Goal: Task Accomplishment & Management: Manage account settings

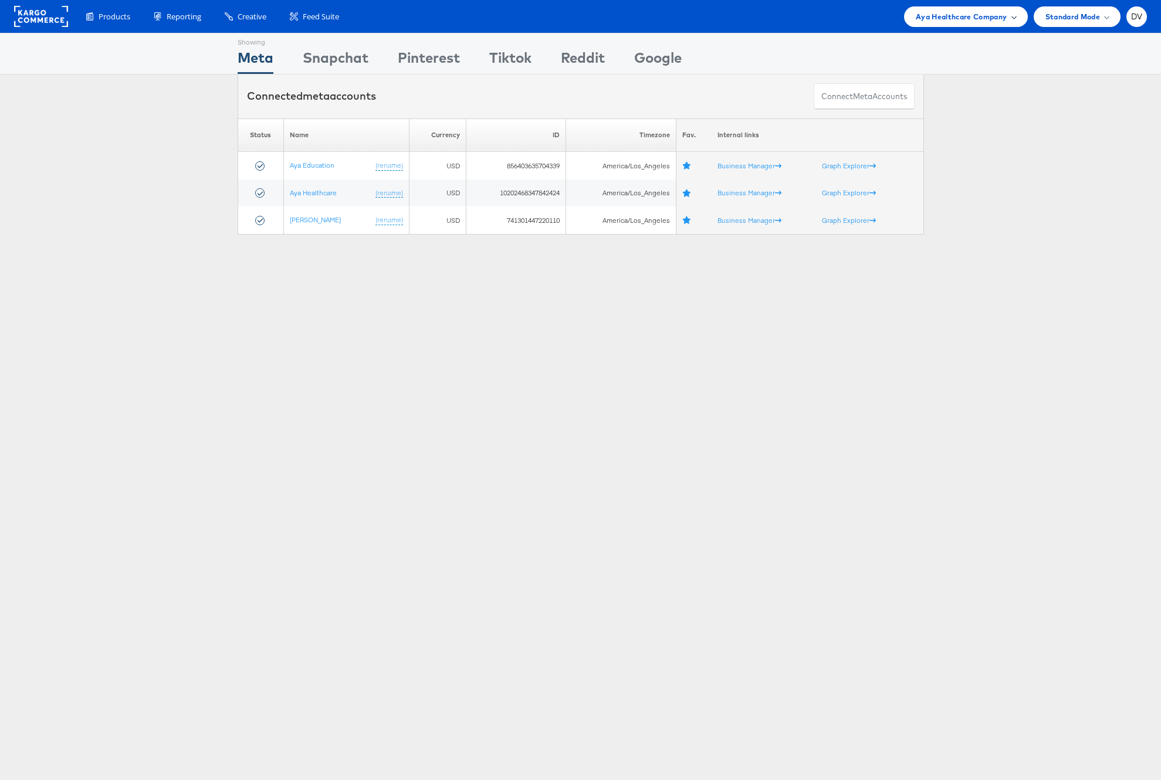
click at [952, 16] on span "Aya Healthcare Company" at bounding box center [961, 17] width 91 height 12
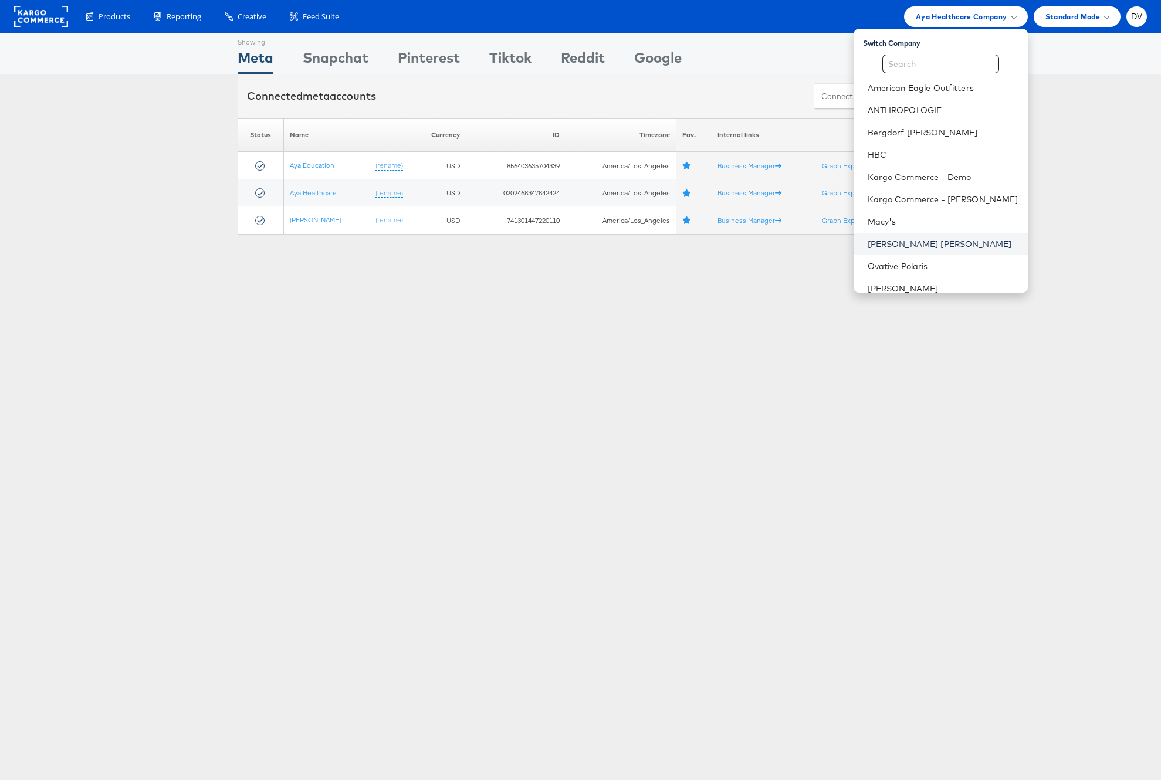
scroll to position [165, 0]
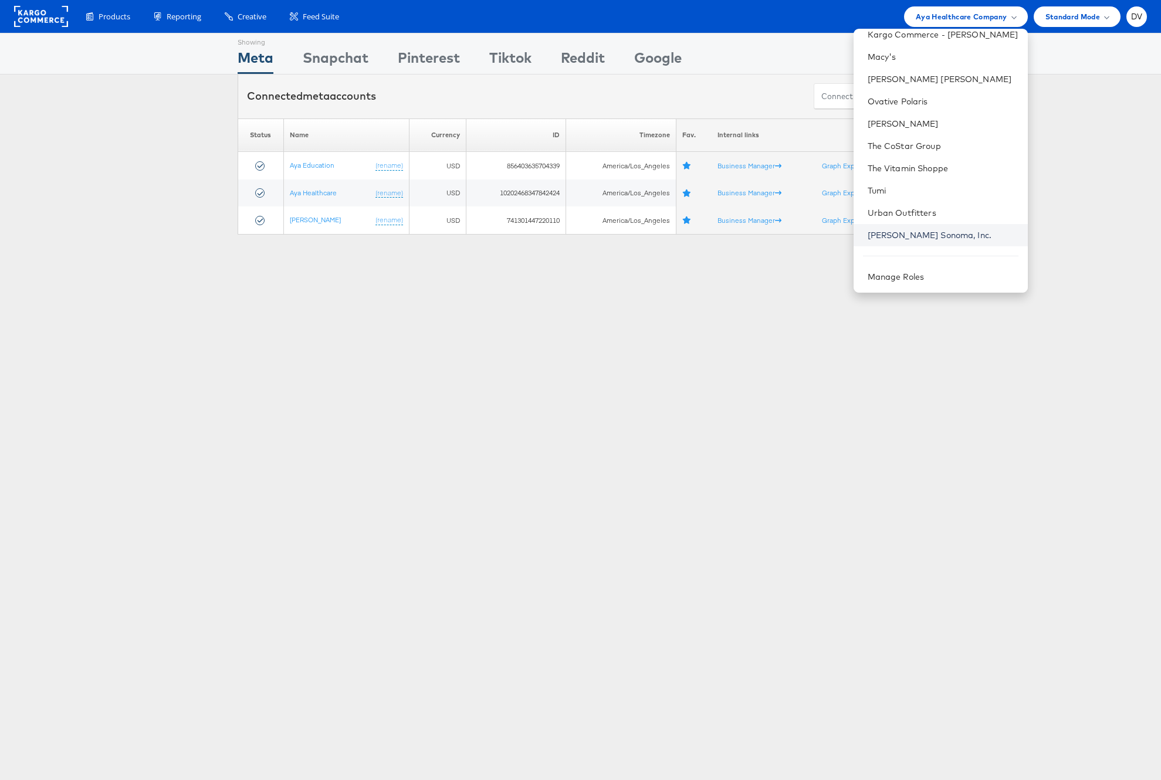
click at [925, 236] on link "Williams Sonoma, Inc." at bounding box center [942, 235] width 151 height 12
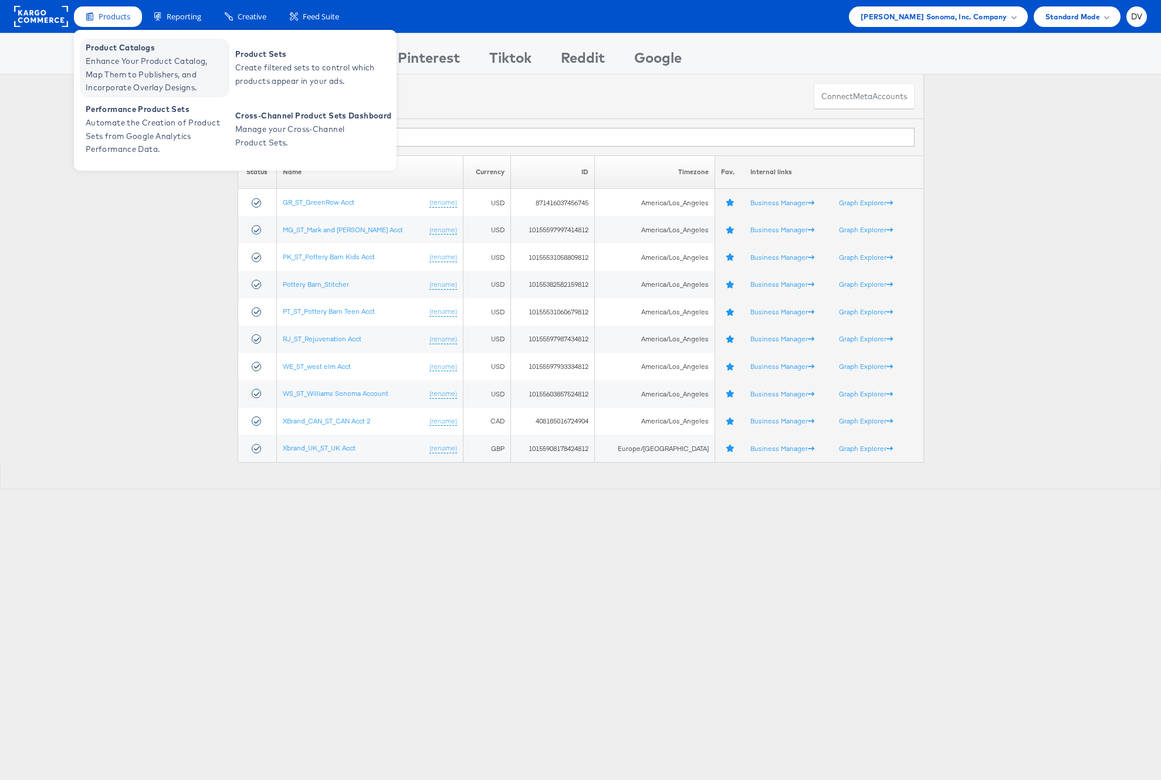
click at [116, 54] on span "Product Catalogs" at bounding box center [156, 47] width 141 height 13
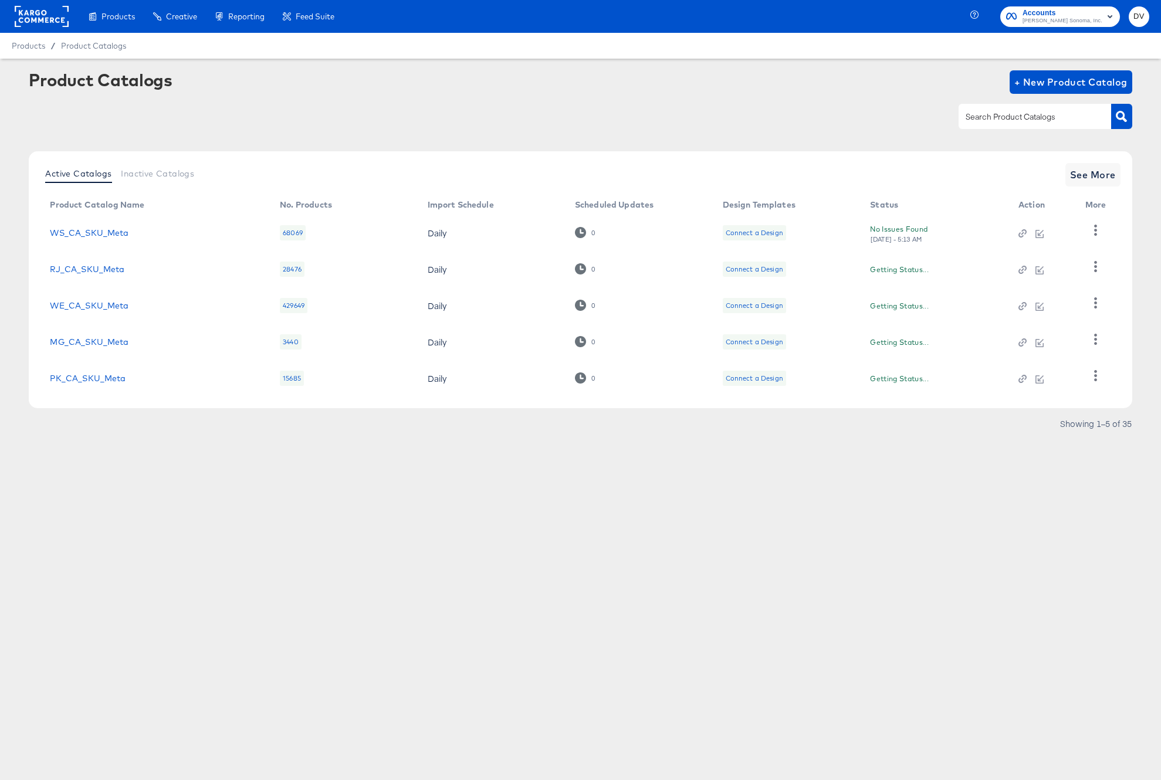
click at [1018, 113] on input "text" at bounding box center [1025, 116] width 125 height 13
type input "K"
type input "O"
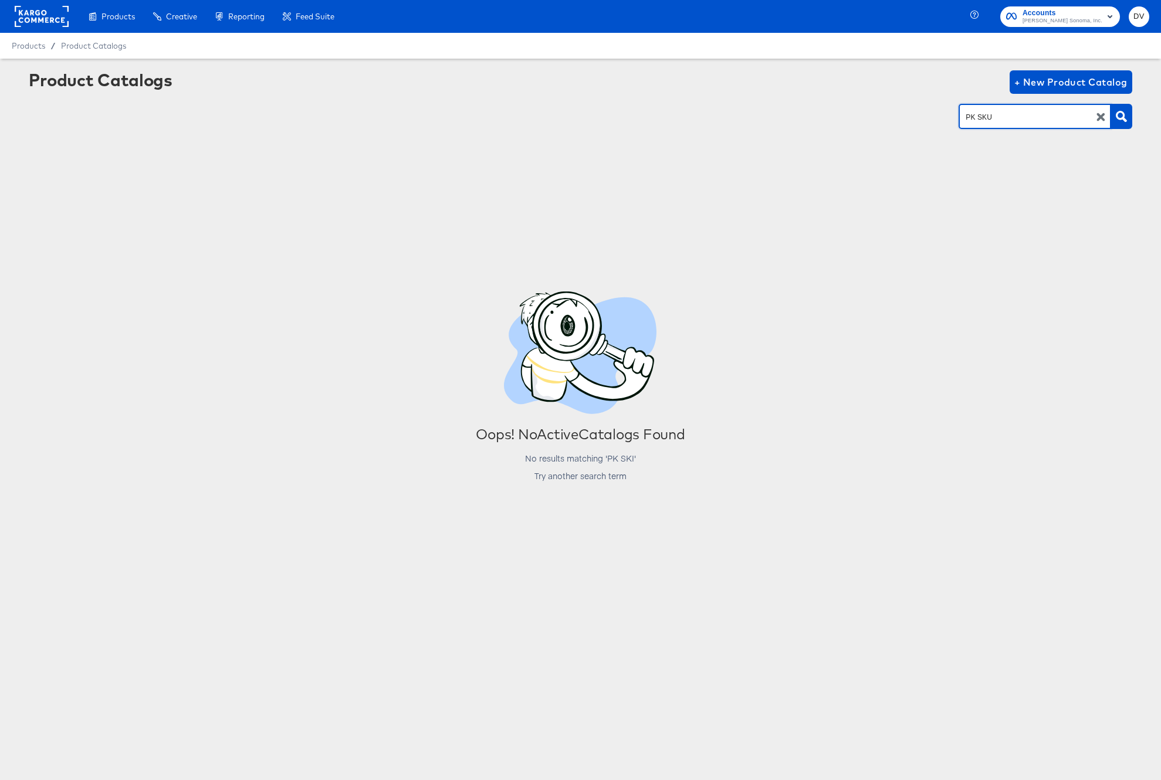
type input "PK SKU"
click at [29, 48] on span "Products" at bounding box center [28, 45] width 33 height 9
click at [120, 38] on div "Products / Product Catalogs" at bounding box center [580, 46] width 1161 height 26
click at [109, 43] on span "Product Catalogs" at bounding box center [94, 45] width 66 height 9
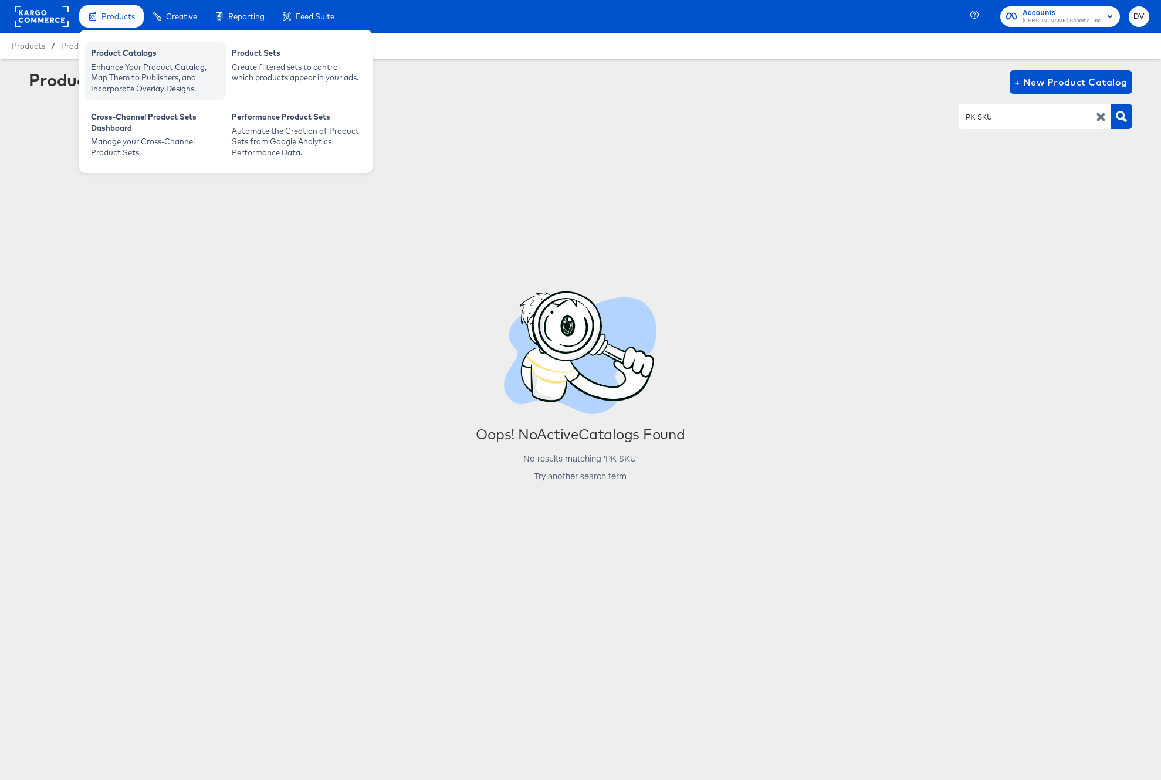
click at [121, 56] on div "Product Catalogs" at bounding box center [155, 55] width 129 height 14
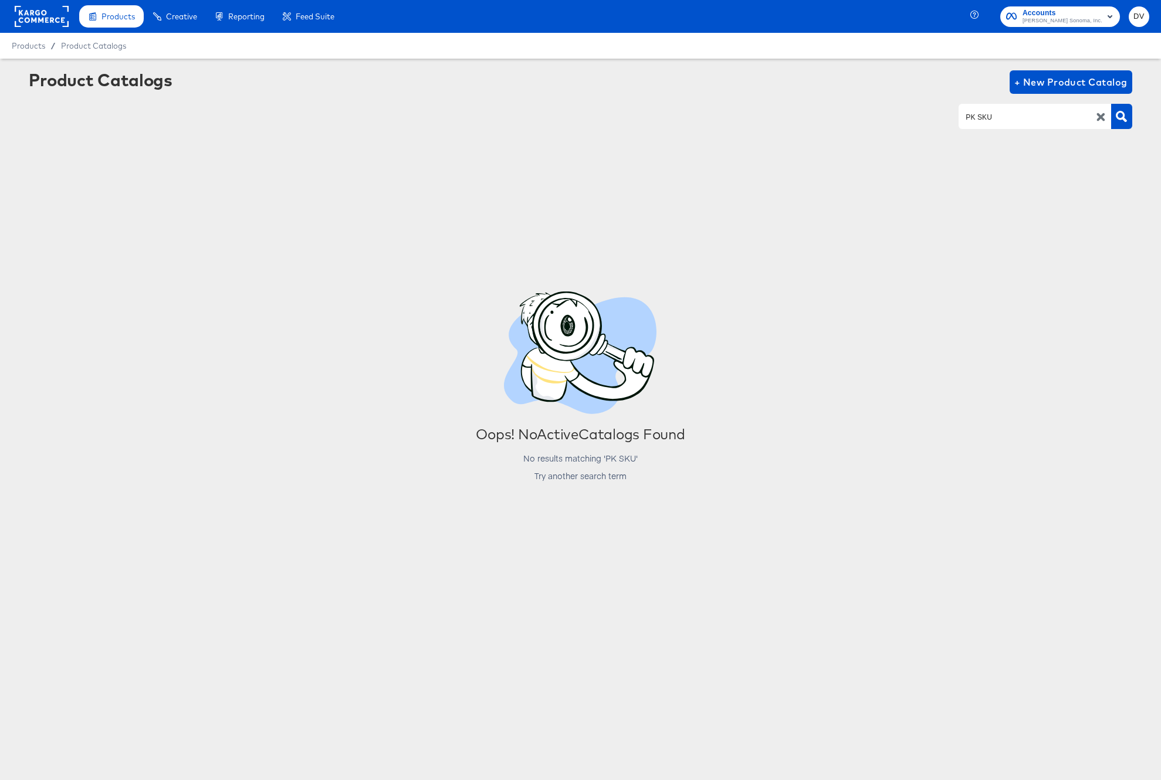
click at [1099, 118] on icon "button" at bounding box center [1101, 117] width 8 height 8
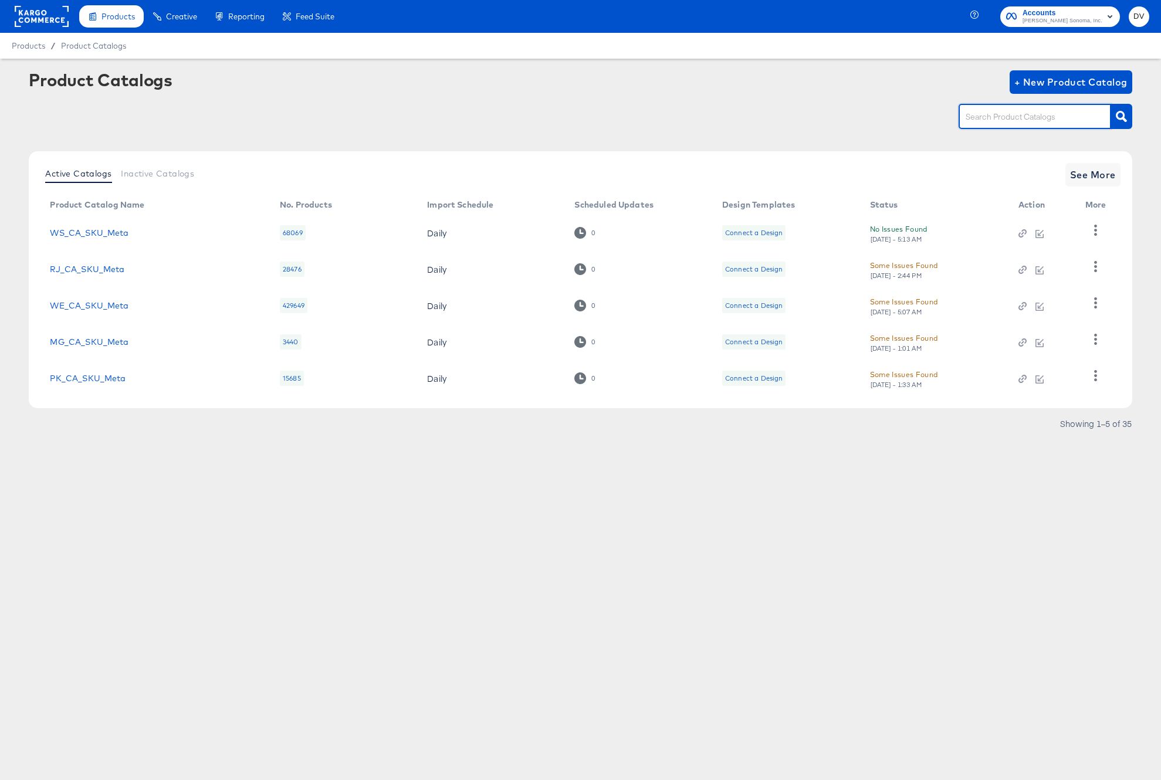
click at [420, 123] on div at bounding box center [580, 116] width 1103 height 26
click at [181, 171] on span "Inactive Catalogs" at bounding box center [157, 173] width 73 height 9
click at [1025, 120] on input "text" at bounding box center [1025, 116] width 125 height 13
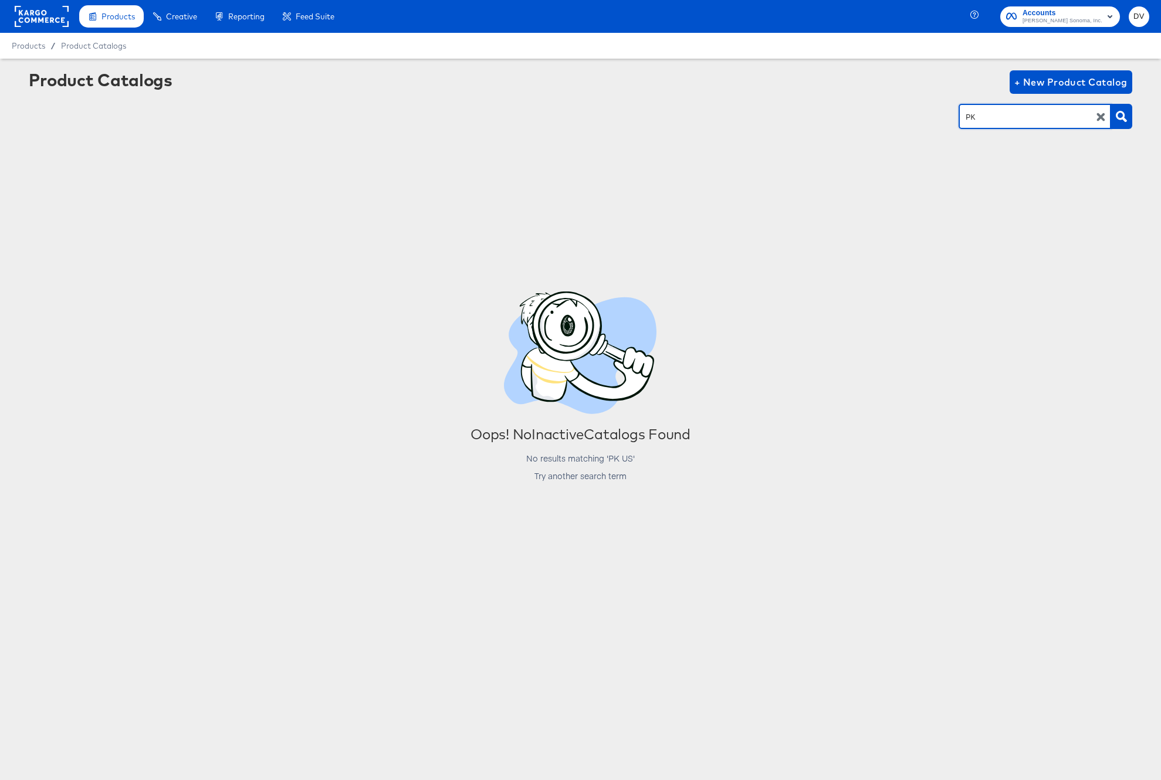
type input "PK"
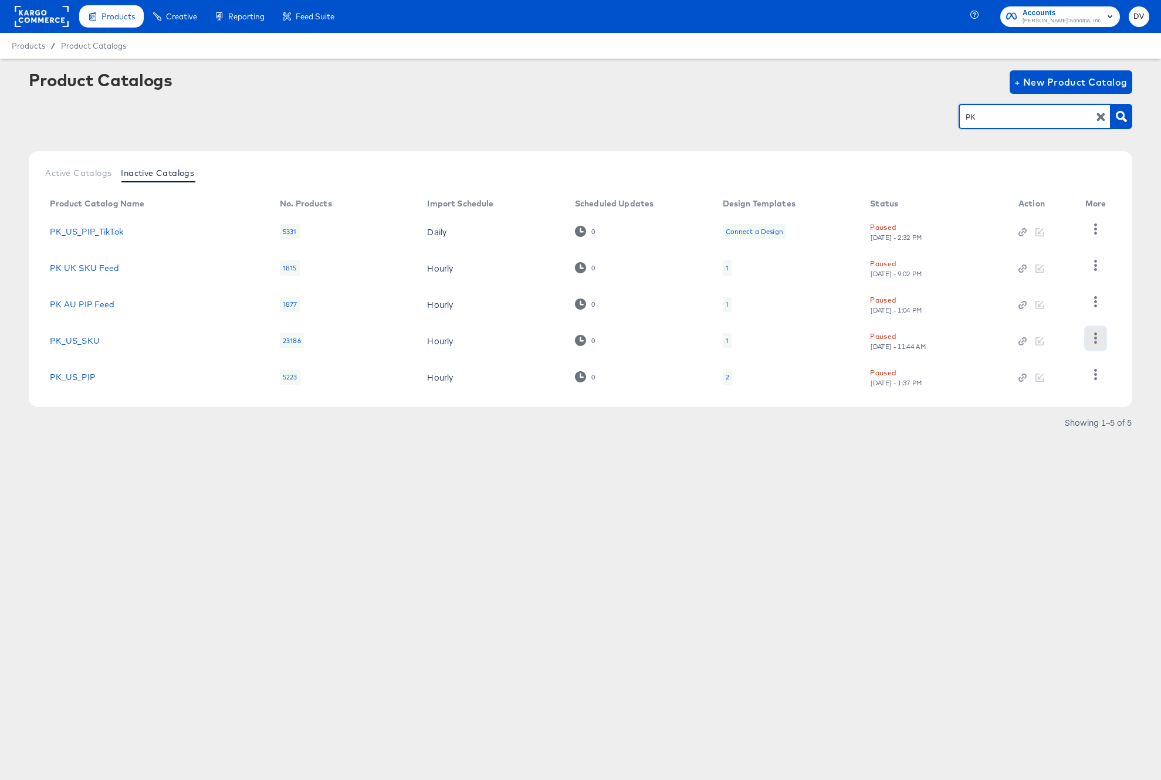
click at [1097, 337] on icon "button" at bounding box center [1095, 338] width 11 height 11
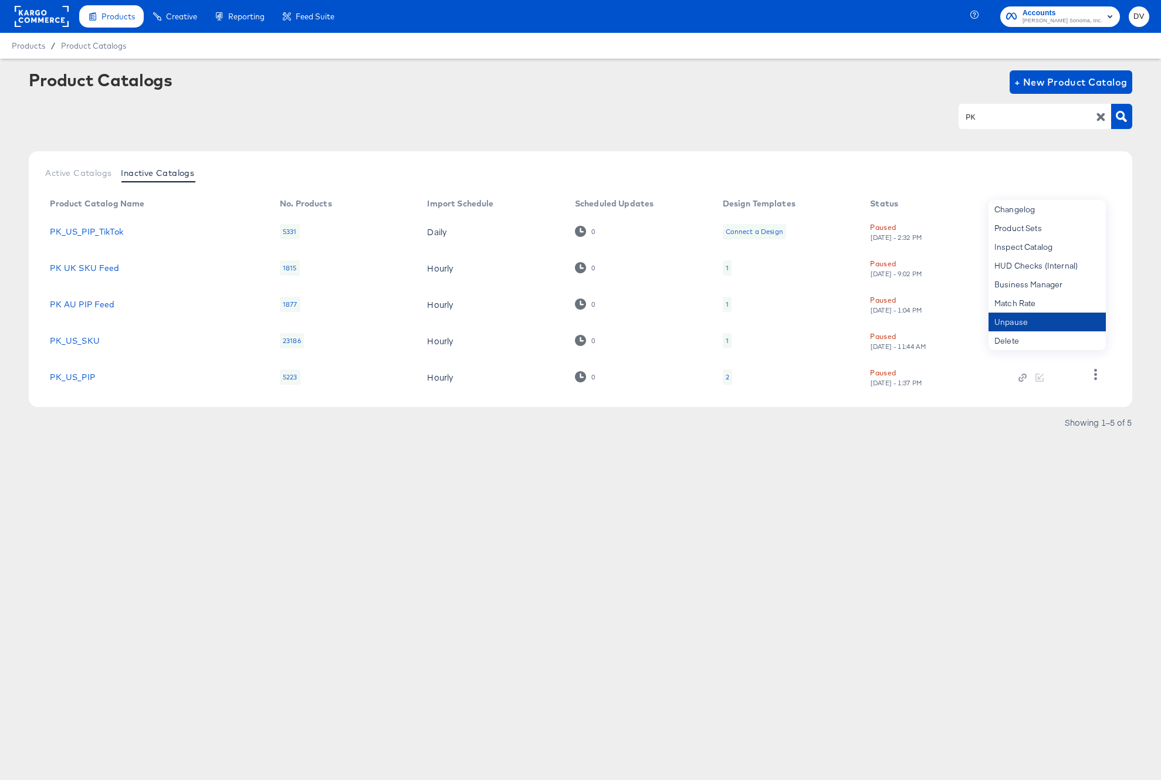
click at [1021, 320] on div "Unpause" at bounding box center [1046, 322] width 117 height 19
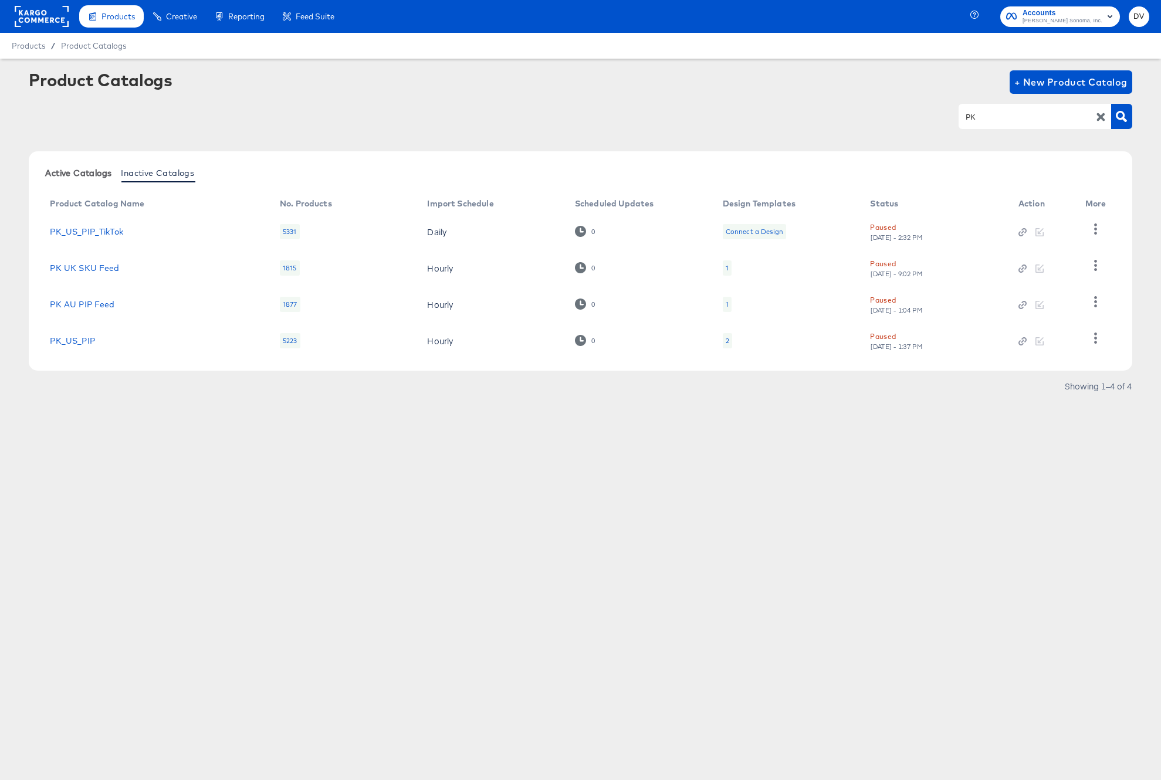
click at [72, 170] on span "Active Catalogs" at bounding box center [78, 172] width 66 height 9
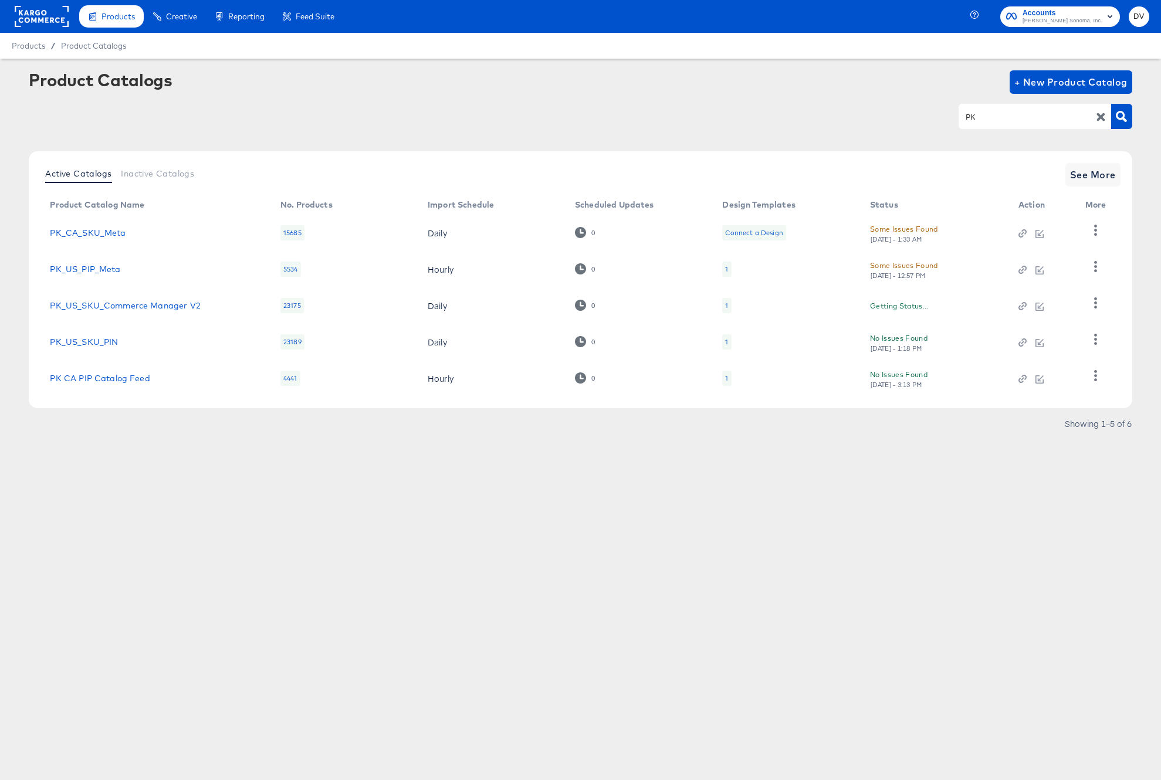
click at [979, 121] on input "PK" at bounding box center [1025, 116] width 125 height 13
click at [1099, 116] on icon "button" at bounding box center [1101, 117] width 8 height 8
type input "P"
type input "PK"
click at [1089, 174] on span "See More" at bounding box center [1093, 175] width 46 height 16
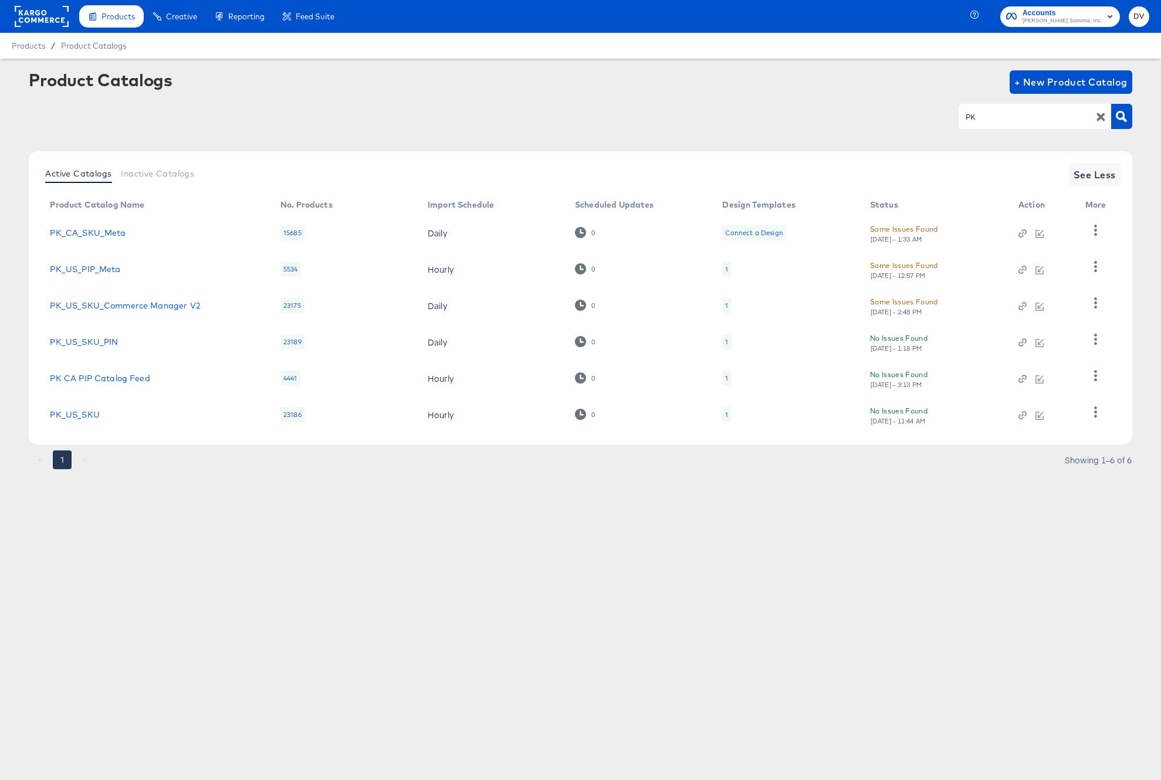
click at [962, 628] on div "Products Products Product Catalogs Enhance Your Product Catalog, Map Them to Pu…" at bounding box center [580, 390] width 1161 height 780
click at [1093, 412] on icon "button" at bounding box center [1095, 411] width 11 height 11
click at [1099, 412] on icon "button" at bounding box center [1095, 411] width 11 height 11
click at [1019, 496] on article "Product Catalogs + New Product Catalog PK Active Catalogs Inactive Catalogs See…" at bounding box center [580, 285] width 1161 height 452
click at [88, 414] on link "PK_US_SKU" at bounding box center [74, 414] width 49 height 9
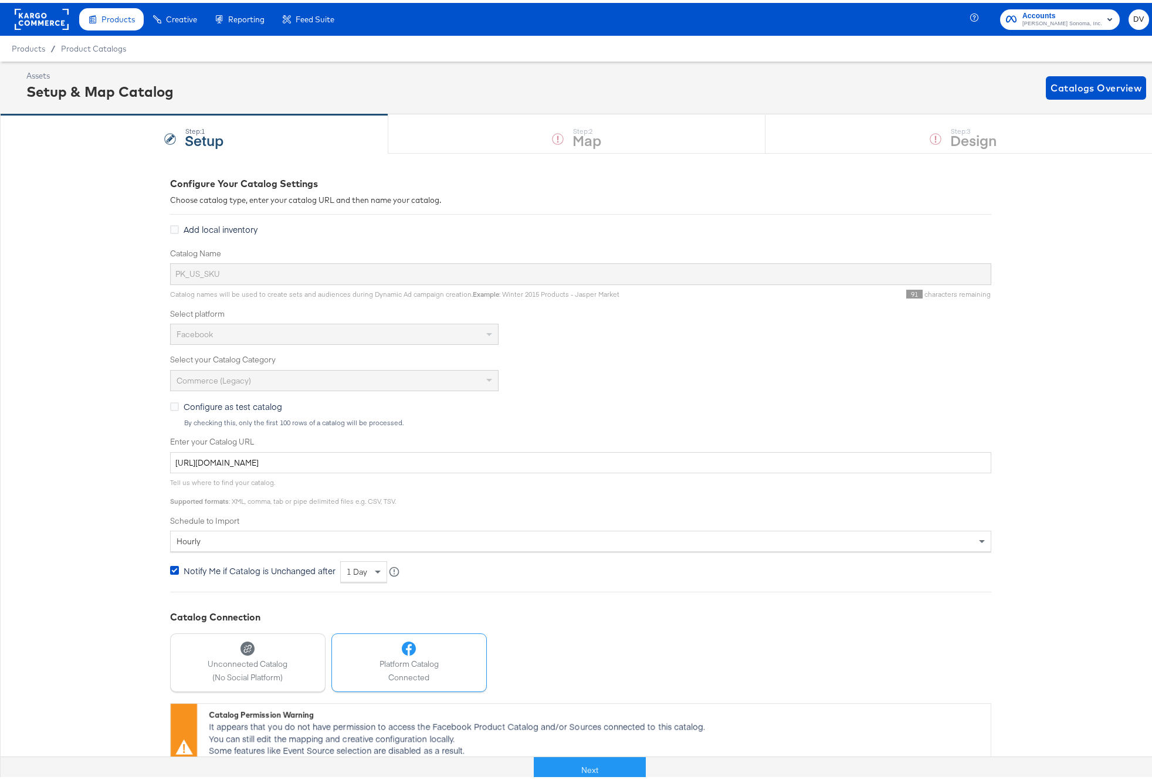
click at [609, 745] on div "Next" at bounding box center [589, 762] width 1161 height 35
click at [613, 757] on button "Next" at bounding box center [590, 767] width 112 height 26
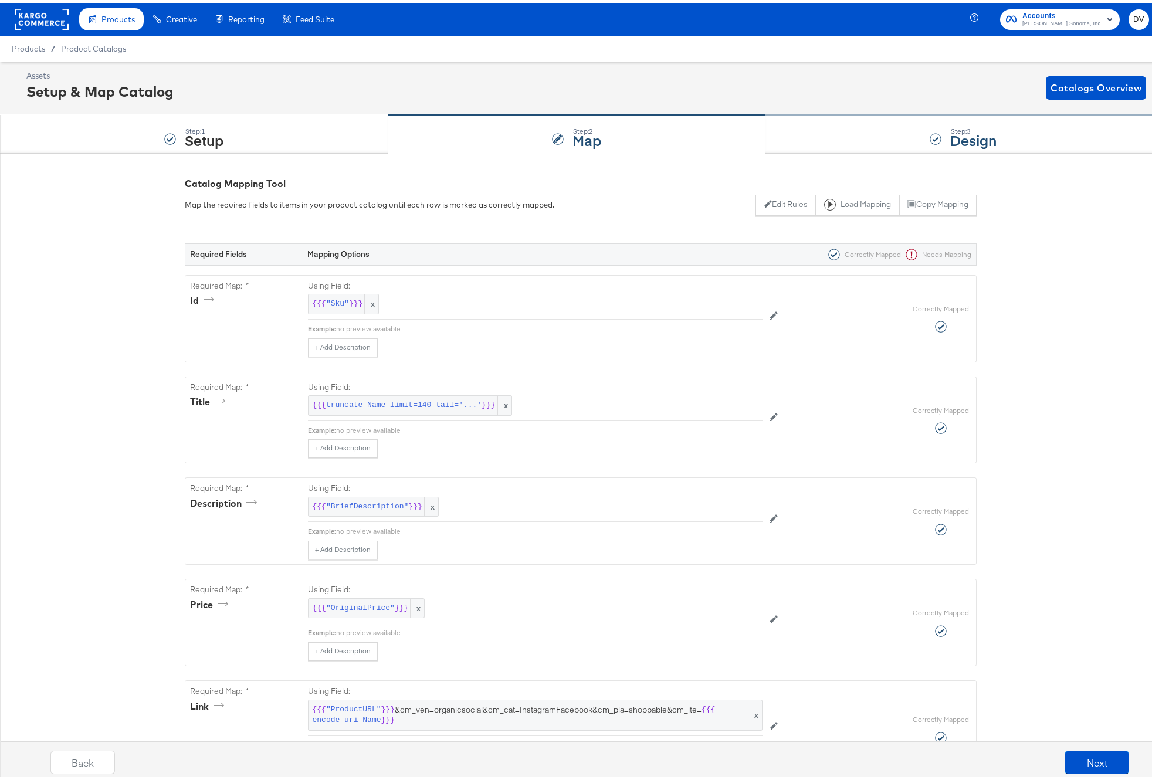
click at [811, 131] on div "Step: 3 Design" at bounding box center [962, 131] width 395 height 39
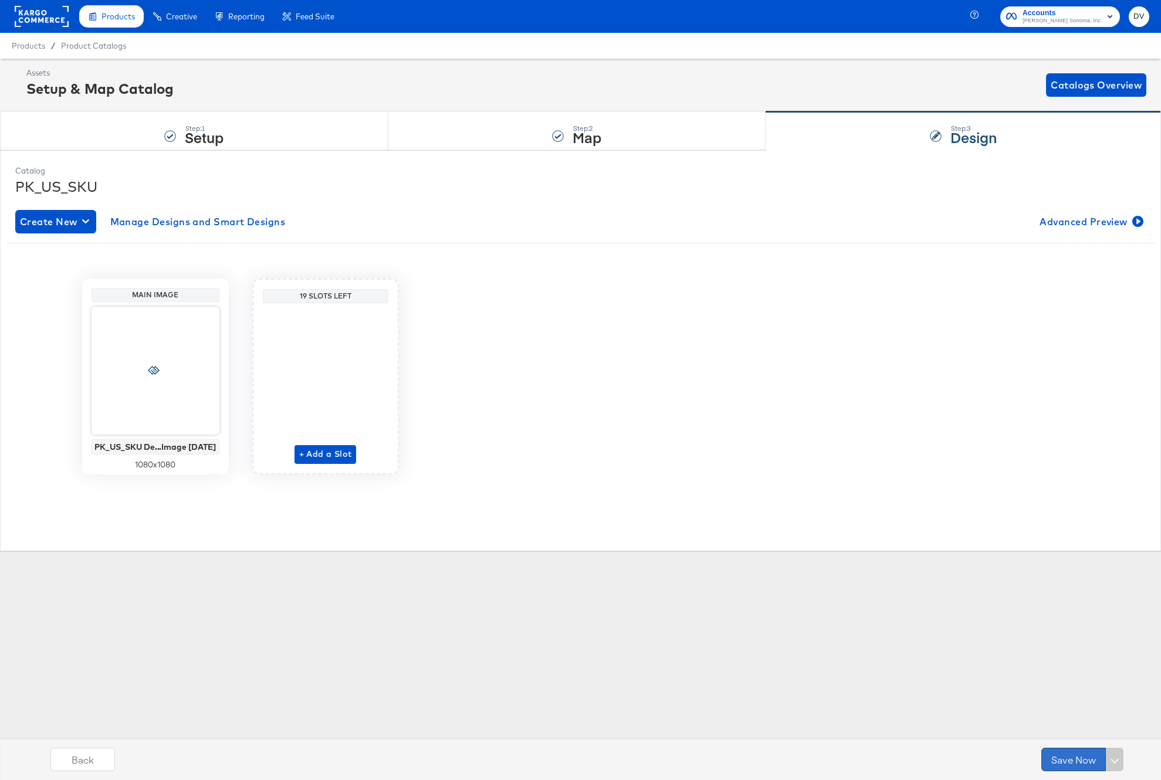
click at [1051, 762] on button "Save Now" at bounding box center [1073, 759] width 65 height 23
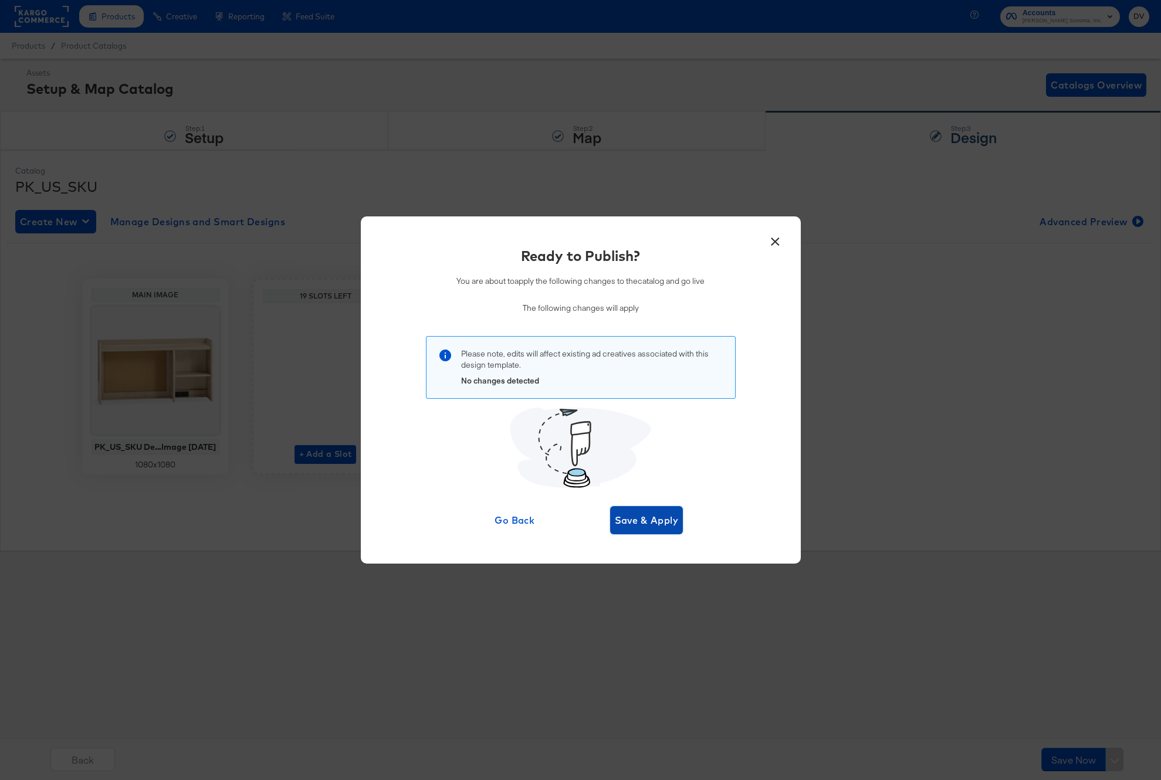
click at [632, 526] on span "Save & Apply" at bounding box center [647, 520] width 64 height 16
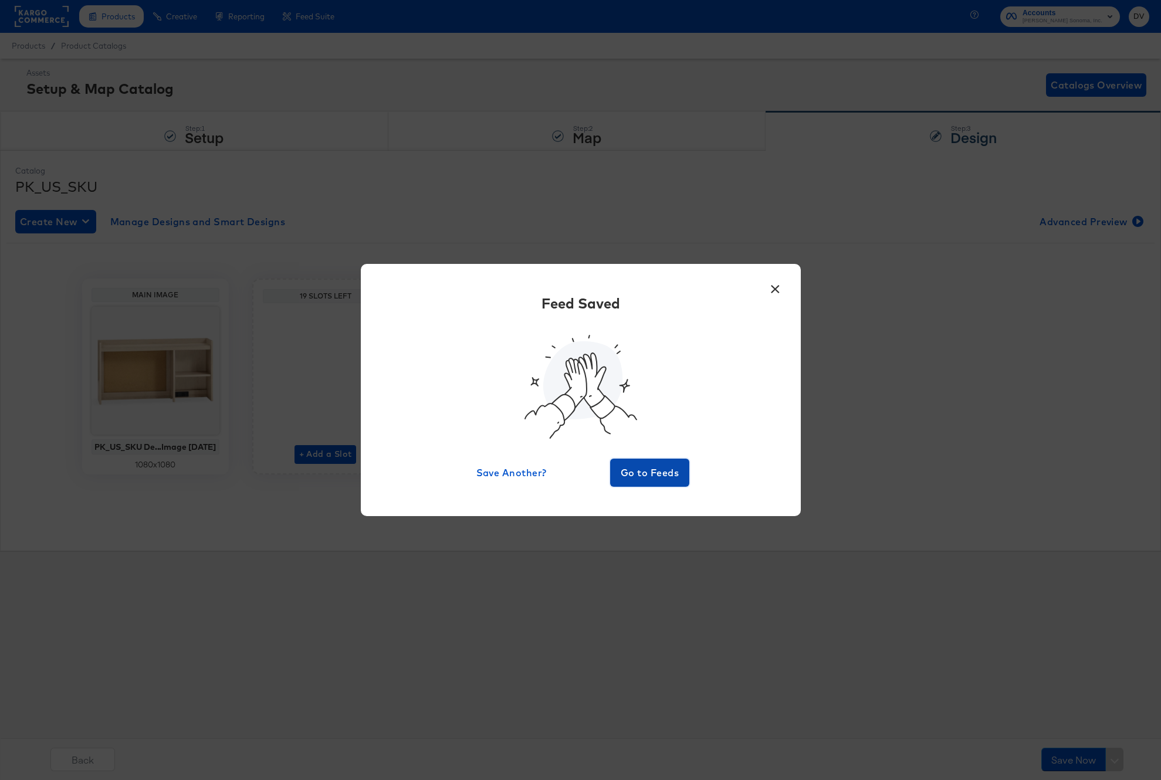
click at [640, 475] on span "Go to Feeds" at bounding box center [650, 473] width 70 height 16
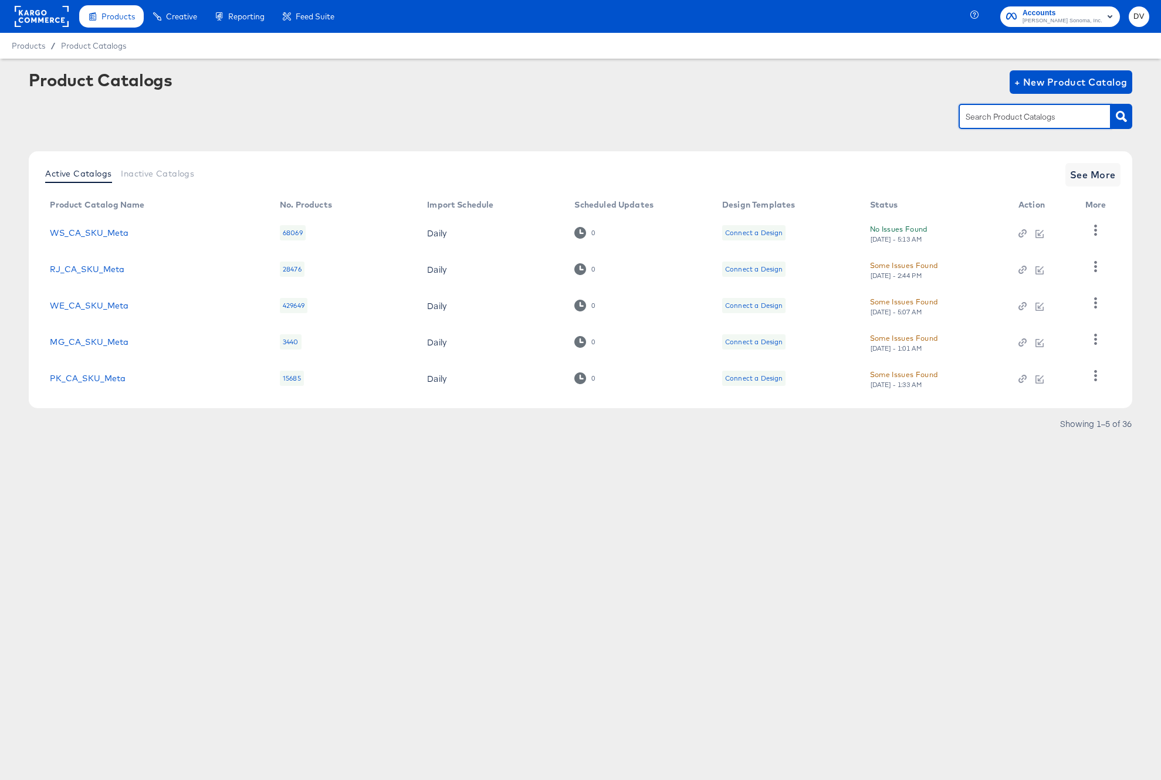
click at [1013, 121] on input "text" at bounding box center [1025, 116] width 125 height 13
type input "PK"
click at [1079, 174] on span "See More" at bounding box center [1093, 175] width 46 height 16
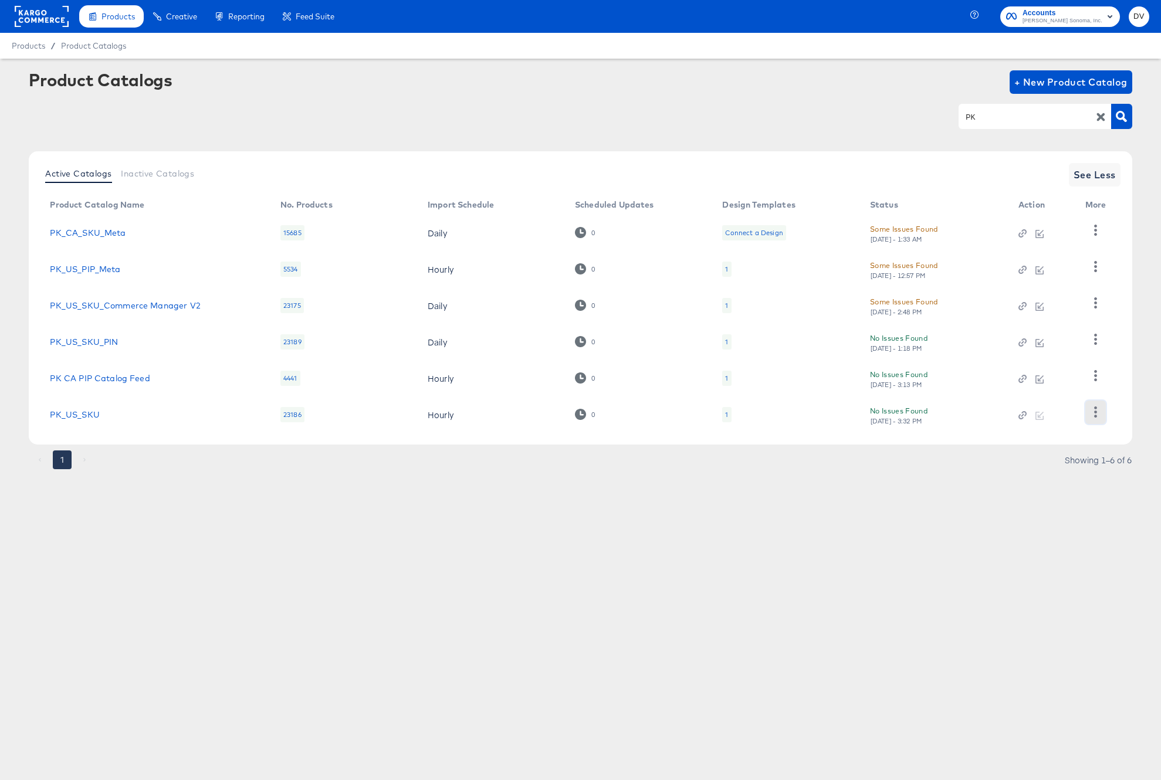
click at [1093, 409] on icon "button" at bounding box center [1095, 411] width 11 height 11
click at [1030, 319] on div "HUD Checks (Internal)" at bounding box center [1046, 316] width 117 height 19
click at [676, 527] on div "Products Products Product Catalogs Enhance Your Product Catalog, Map Them to Pu…" at bounding box center [580, 390] width 1161 height 780
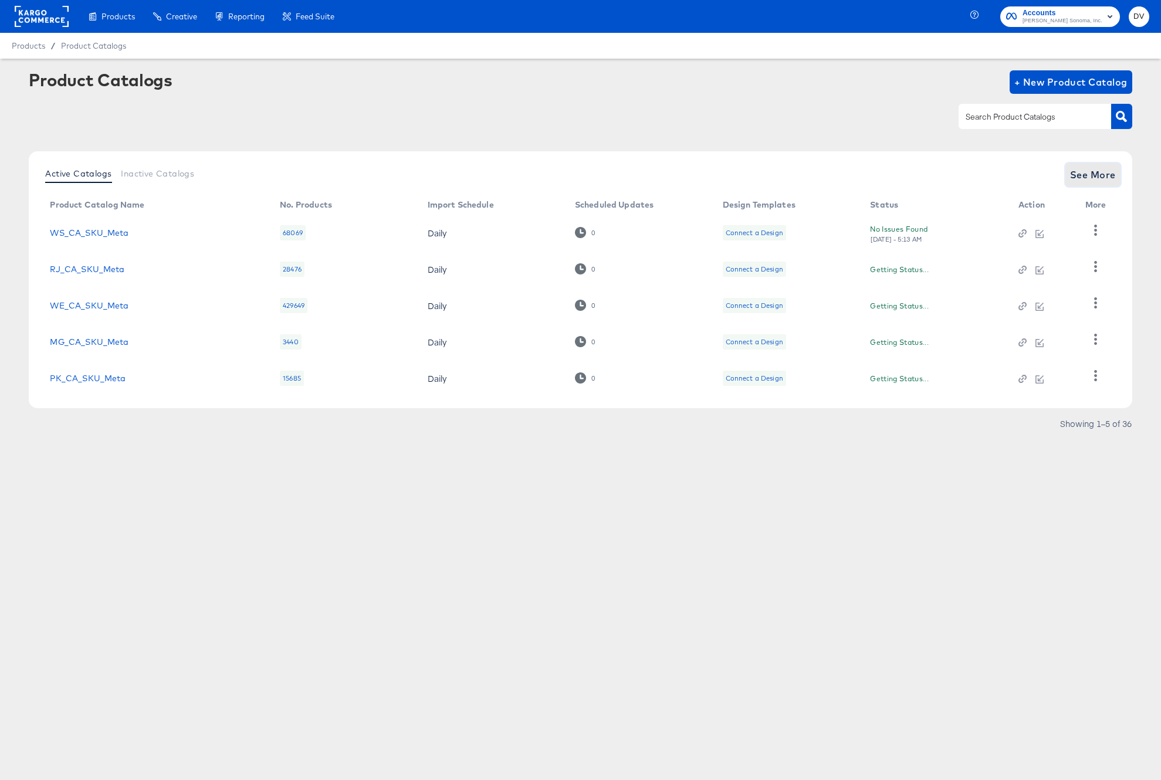
click at [1090, 171] on span "See More" at bounding box center [1093, 175] width 46 height 16
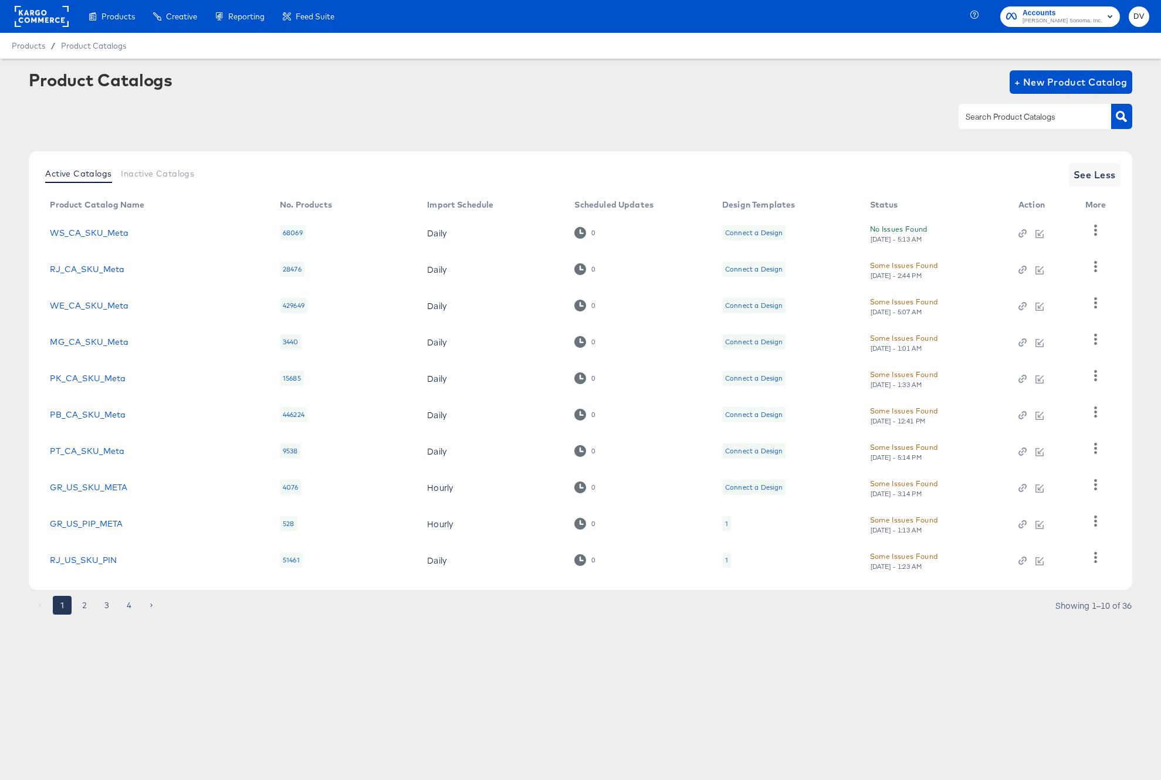
click at [971, 112] on input "text" at bounding box center [1025, 116] width 125 height 13
type input "PK"
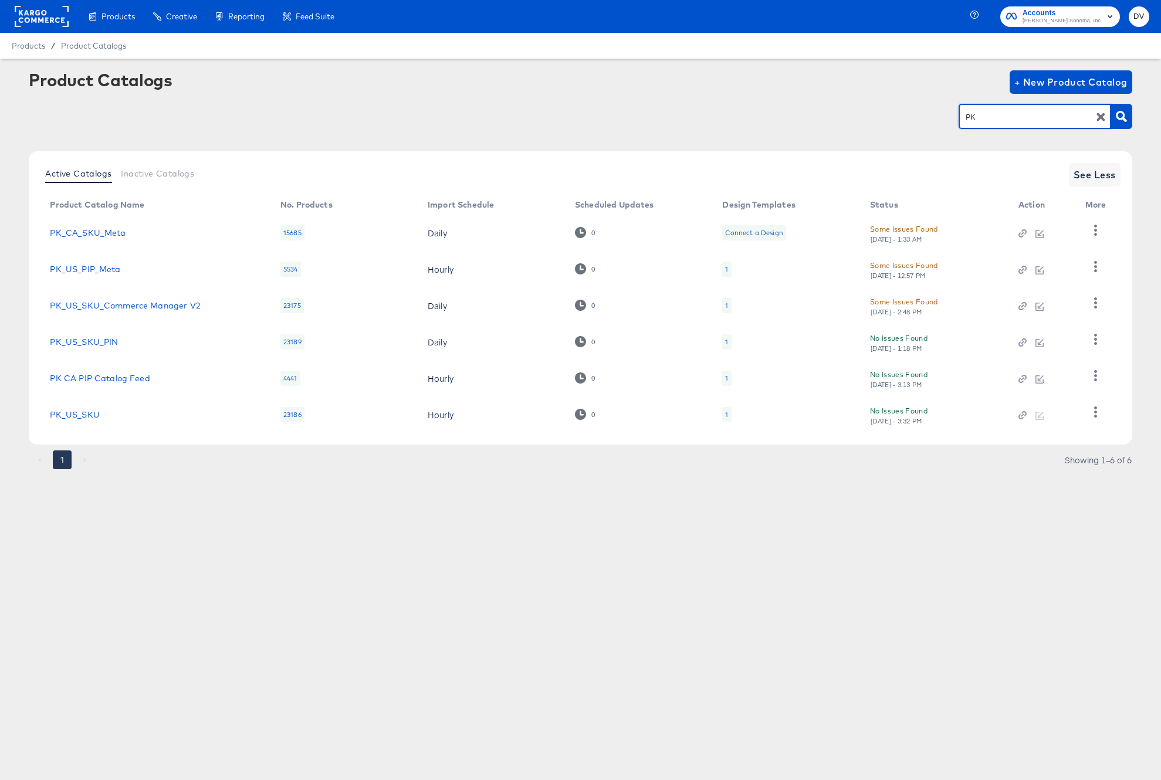
click at [542, 651] on div "Products Products Product Catalogs Enhance Your Product Catalog, Map Them to Pu…" at bounding box center [580, 390] width 1161 height 780
click at [842, 604] on div "Products Products Product Catalogs Enhance Your Product Catalog, Map Them to Pu…" at bounding box center [580, 390] width 1161 height 780
click at [1094, 409] on icon "button" at bounding box center [1095, 411] width 3 height 11
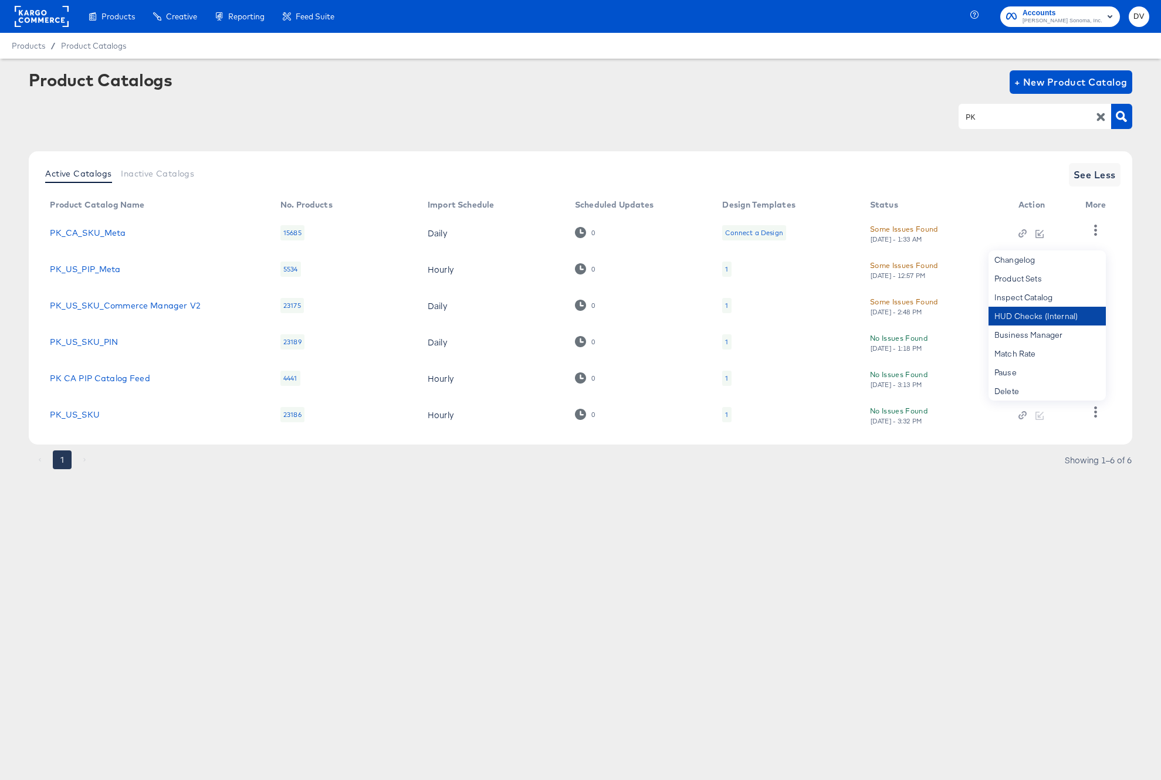
click at [1052, 320] on div "HUD Checks (Internal)" at bounding box center [1046, 316] width 117 height 19
click at [30, 18] on rect at bounding box center [42, 16] width 54 height 21
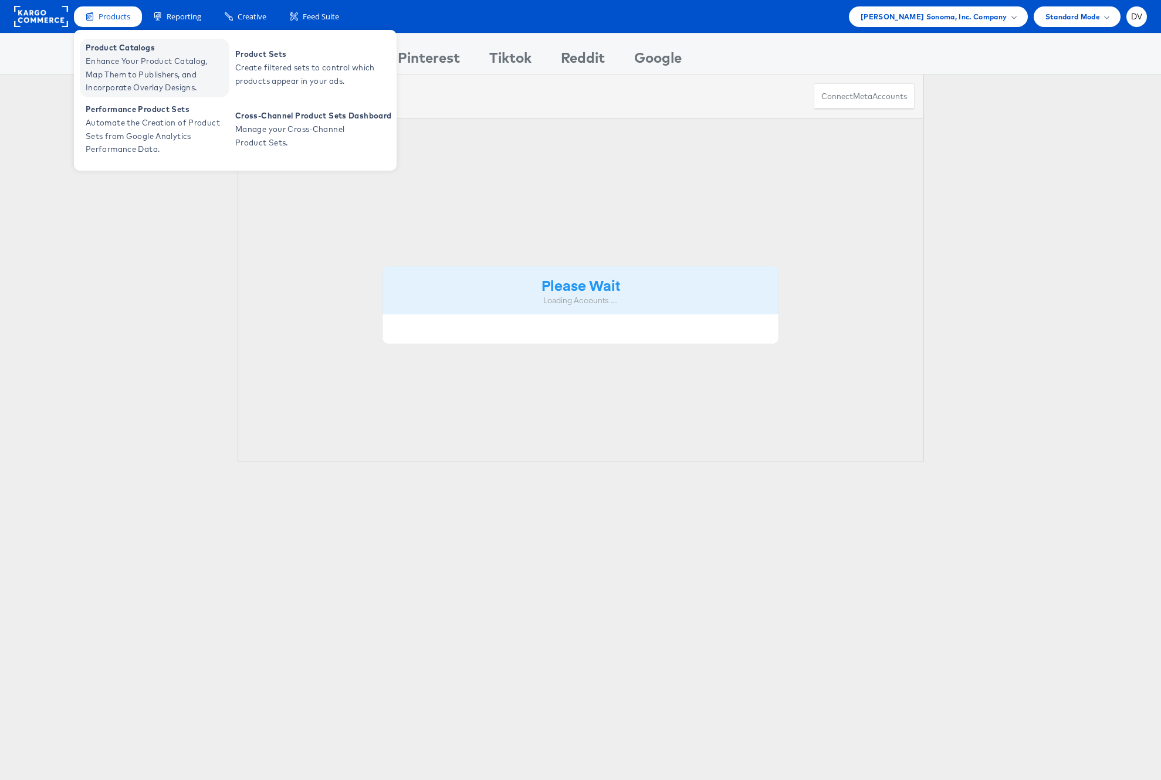
click at [114, 51] on span "Product Catalogs" at bounding box center [156, 47] width 141 height 13
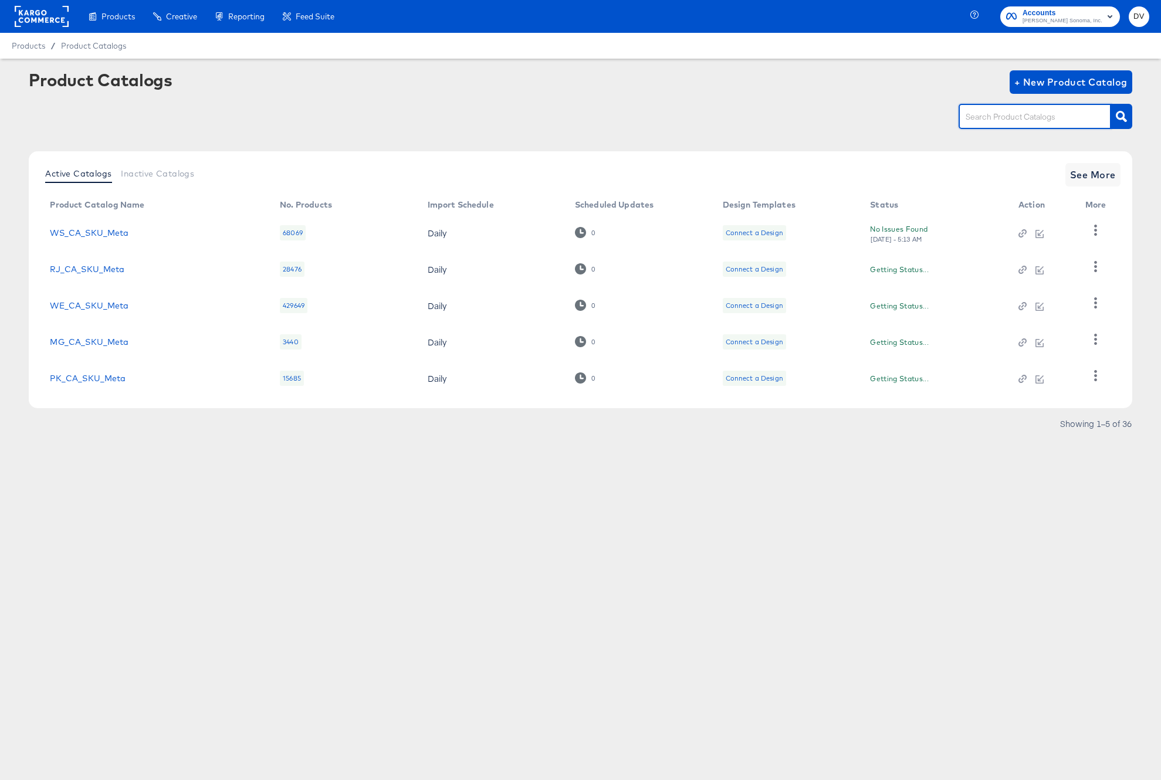
click at [1038, 118] on input "text" at bounding box center [1025, 116] width 125 height 13
type input "PK"
click at [1097, 165] on button "See More" at bounding box center [1092, 174] width 55 height 23
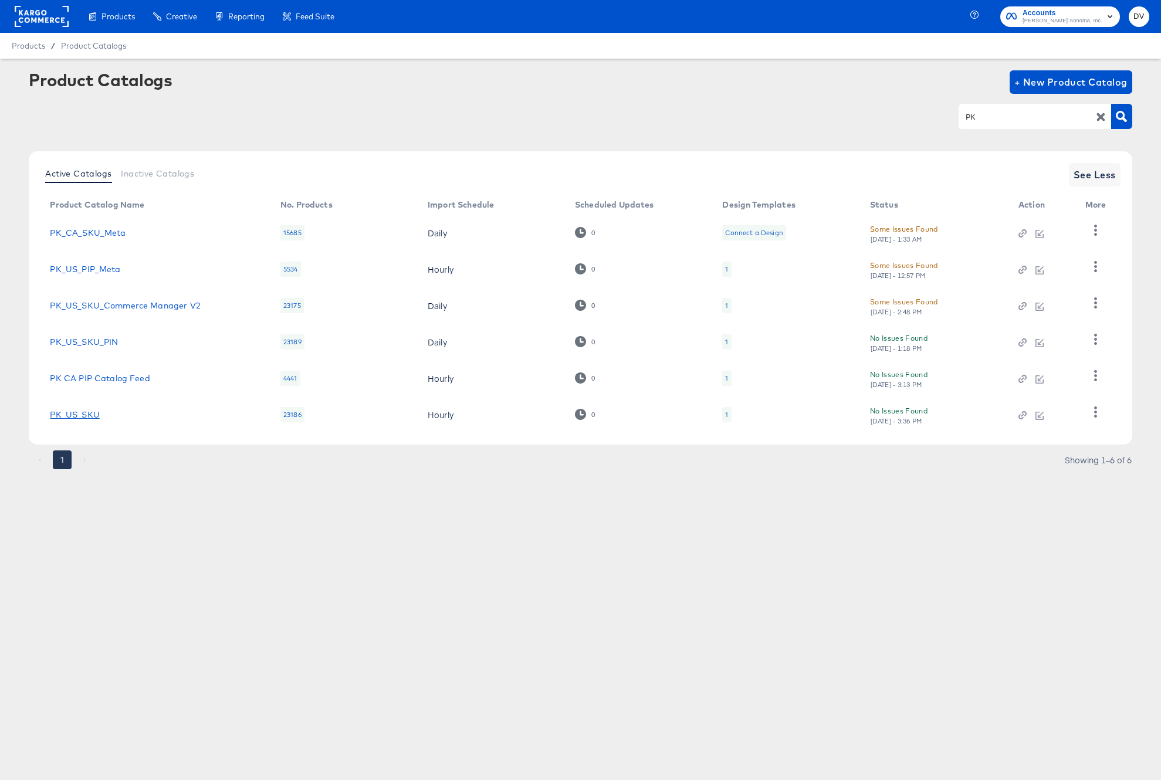
click at [62, 417] on link "PK_US_SKU" at bounding box center [74, 414] width 49 height 9
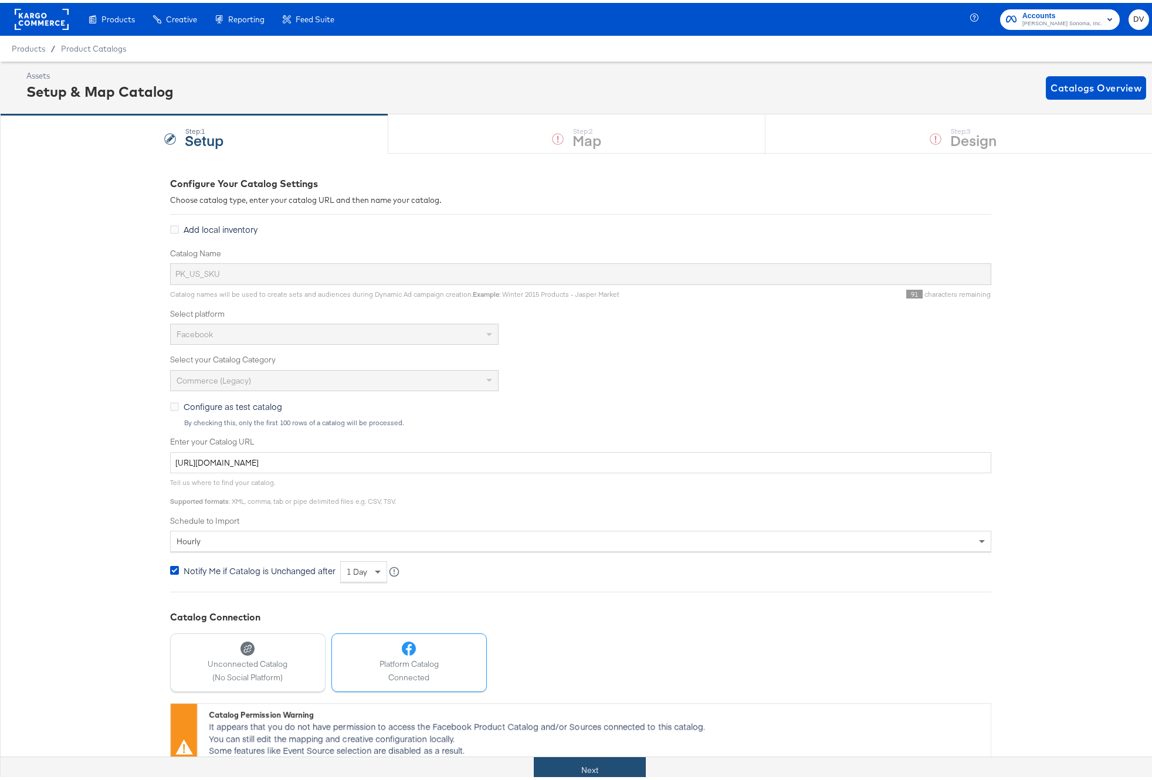
click at [617, 762] on button "Next" at bounding box center [590, 767] width 112 height 26
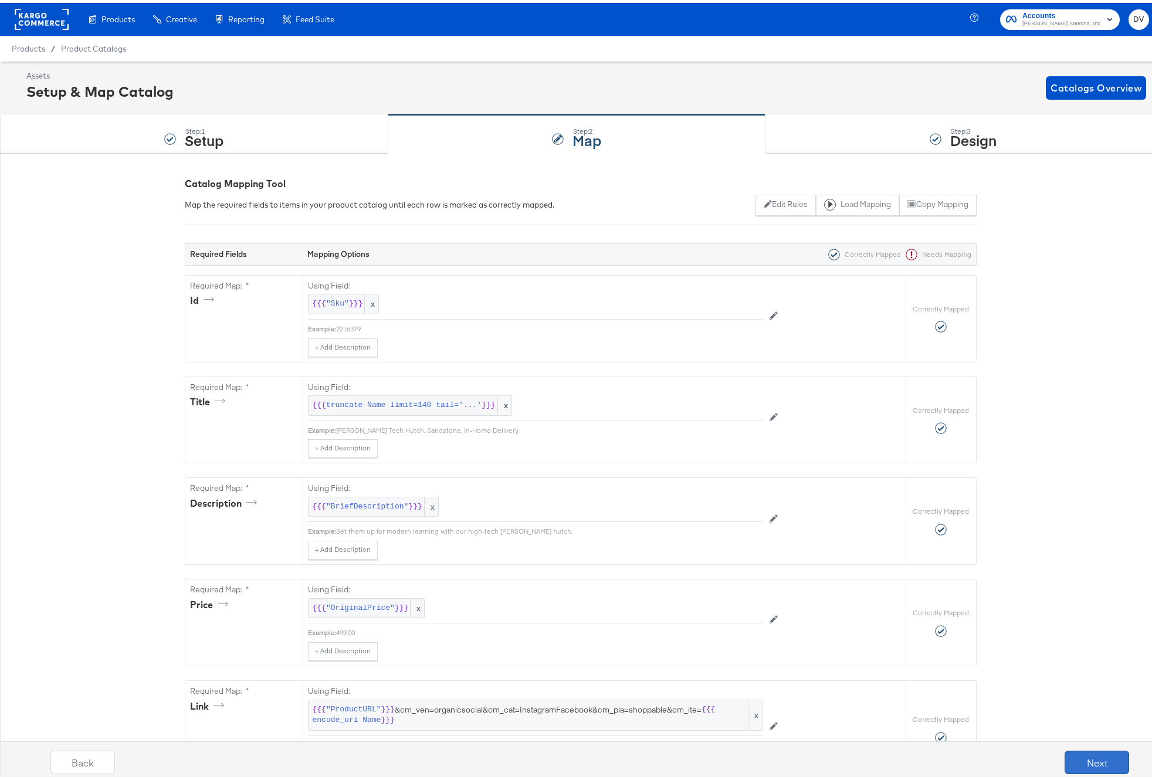
click at [1093, 763] on button "Next" at bounding box center [1097, 759] width 65 height 23
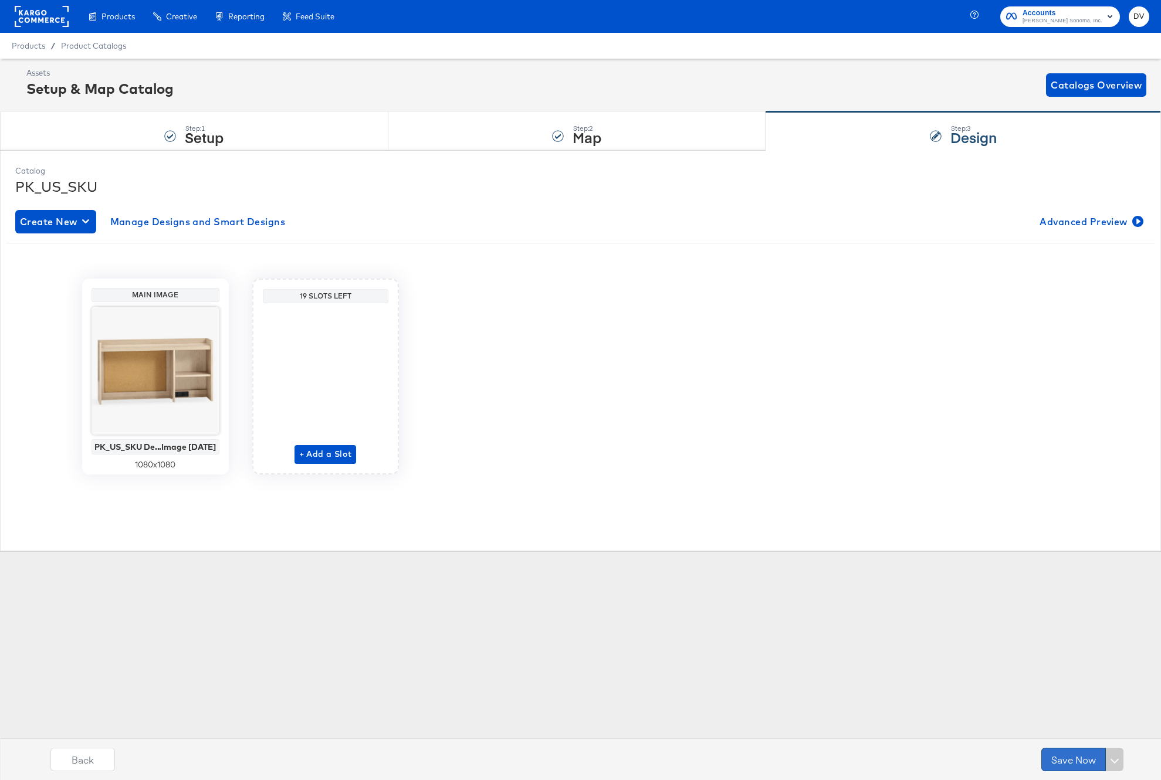
click at [1062, 757] on button "Save Now" at bounding box center [1073, 759] width 65 height 23
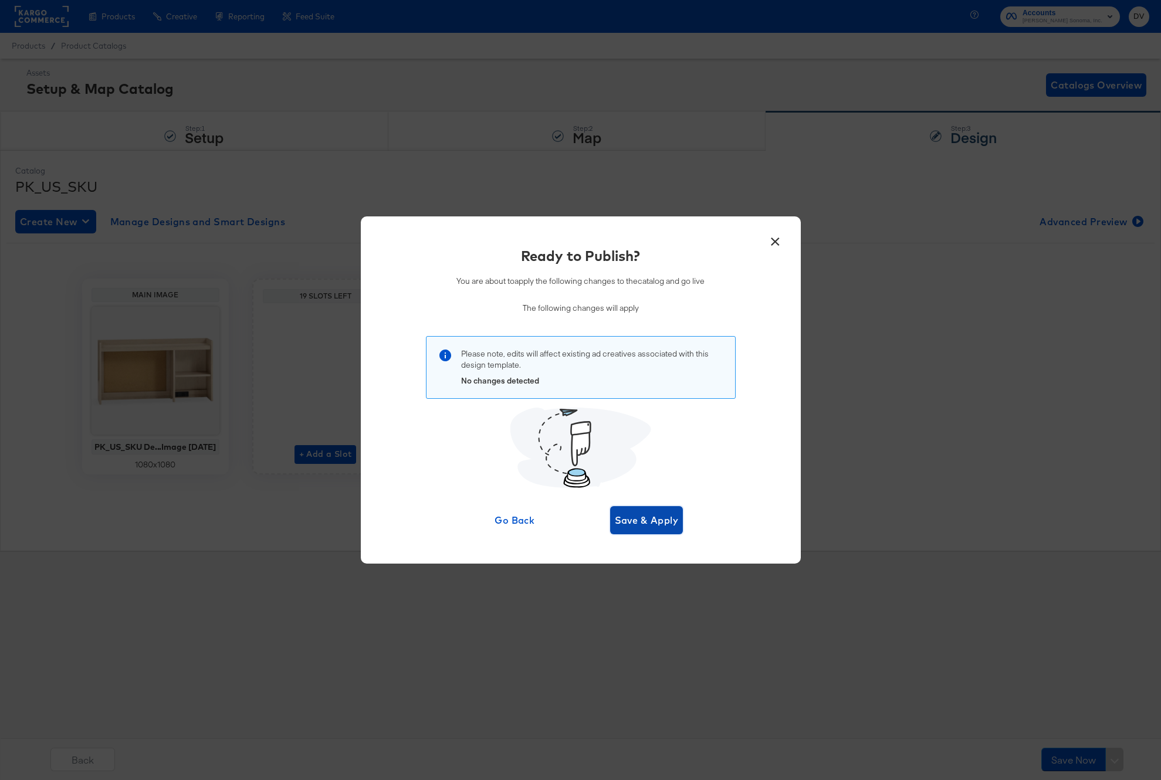
click at [659, 530] on button "Save & Apply" at bounding box center [646, 520] width 73 height 28
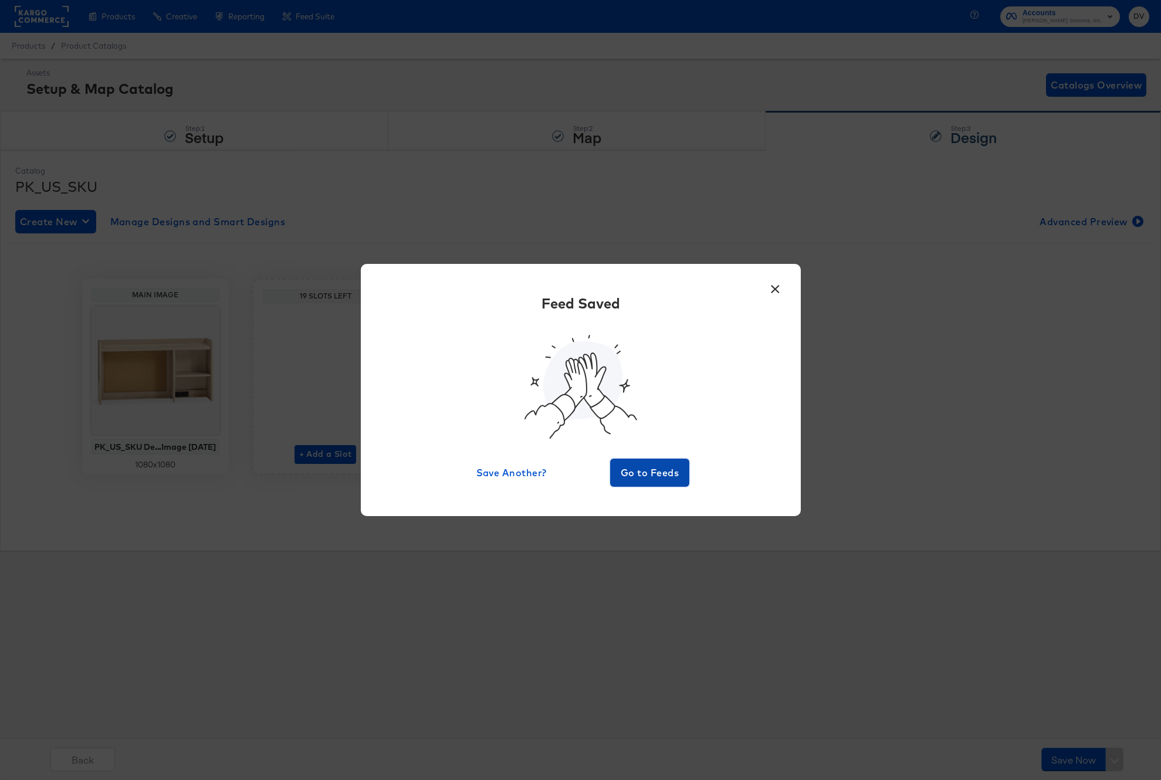
click at [623, 475] on span "Go to Feeds" at bounding box center [650, 473] width 70 height 16
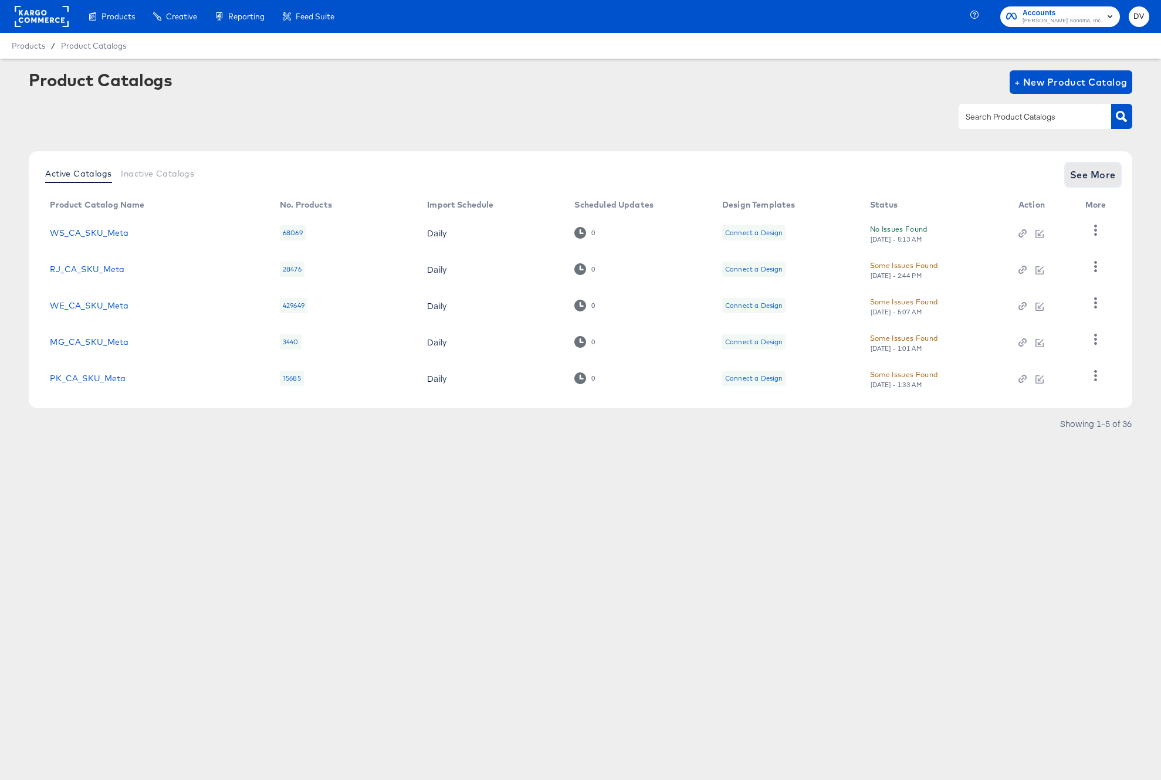
click at [1078, 175] on span "See More" at bounding box center [1093, 175] width 46 height 16
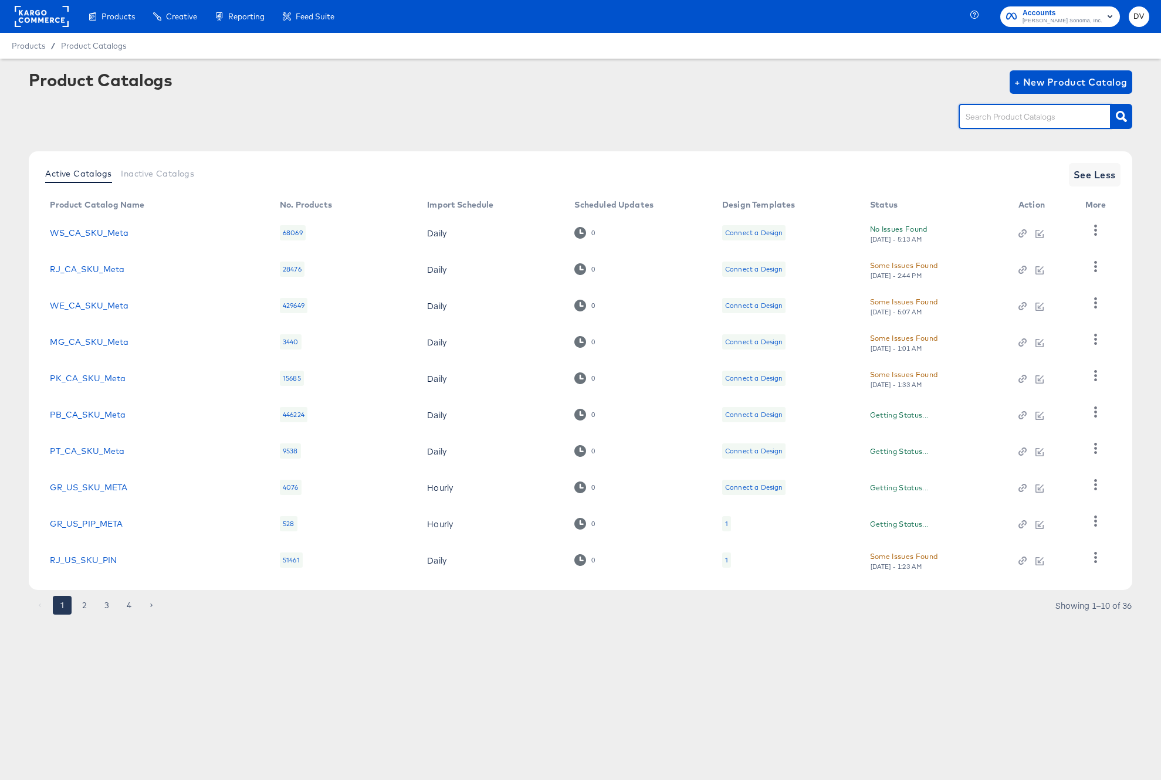
click at [999, 118] on input "text" at bounding box center [1025, 116] width 125 height 13
type input "PK"
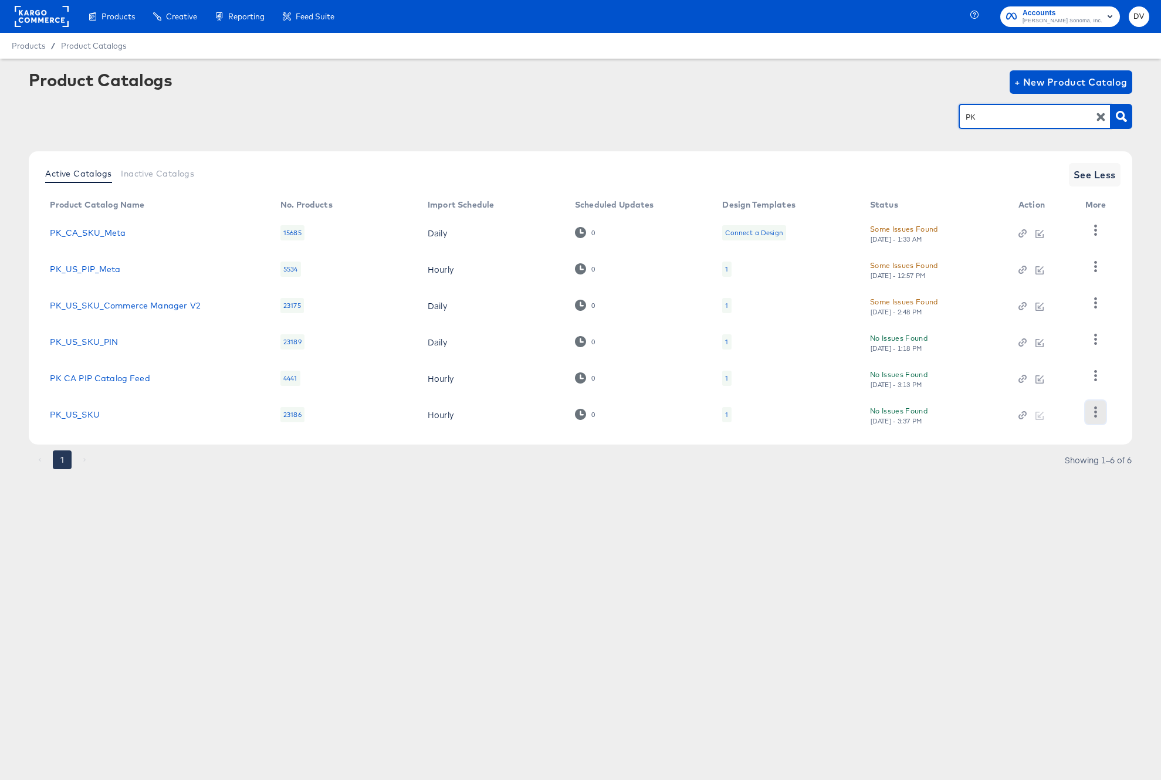
click at [1091, 411] on icon "button" at bounding box center [1095, 411] width 11 height 11
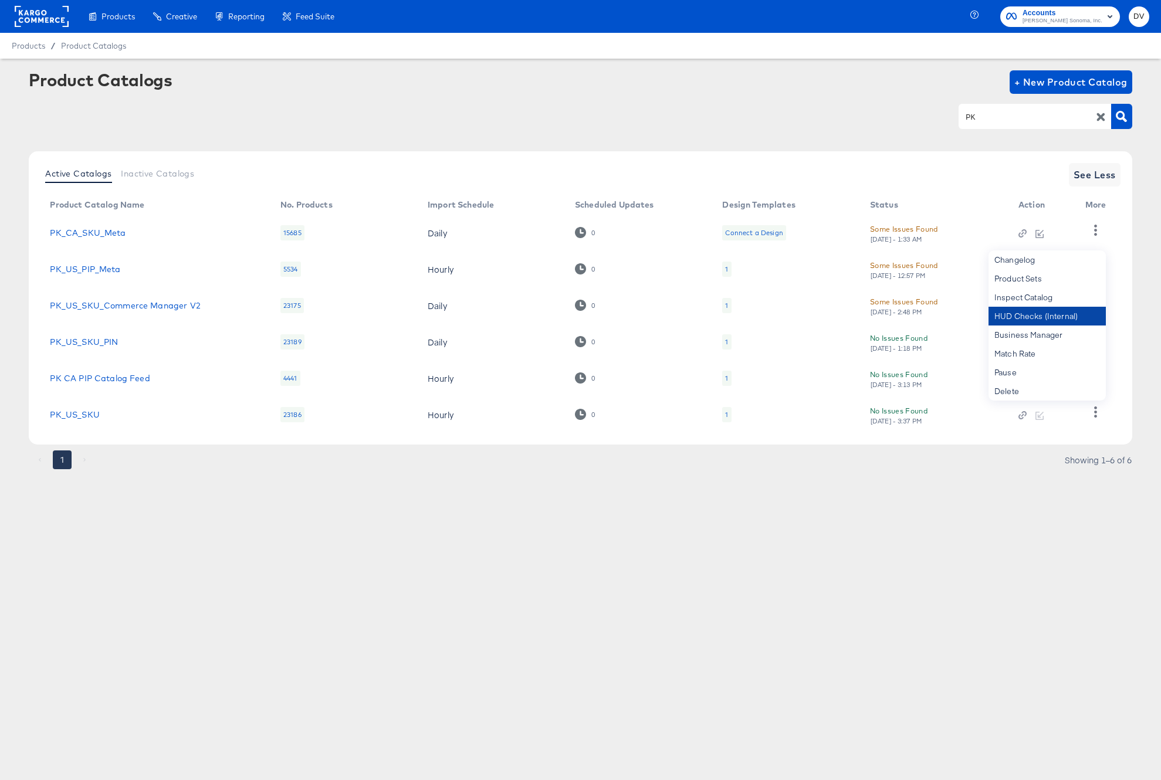
click at [1029, 323] on div "HUD Checks (Internal)" at bounding box center [1046, 316] width 117 height 19
click at [595, 555] on div "Products Products Product Catalogs Enhance Your Product Catalog, Map Them to Pu…" at bounding box center [580, 390] width 1161 height 780
click at [1097, 420] on button "button" at bounding box center [1095, 412] width 21 height 23
click at [1059, 344] on div "Business Manager" at bounding box center [1046, 335] width 117 height 19
click at [760, 135] on div "Product Catalogs + New Product Catalog PK" at bounding box center [580, 106] width 1103 height 72
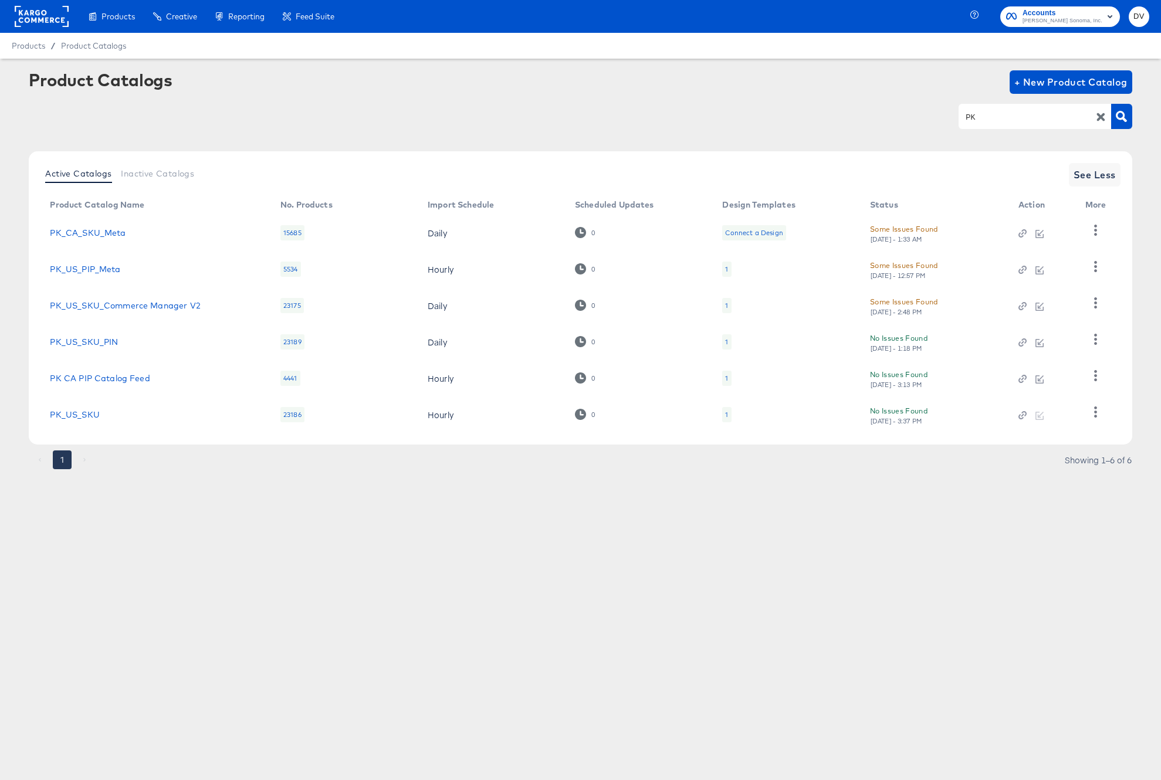
click at [1097, 116] on icon "button" at bounding box center [1100, 116] width 11 height 11
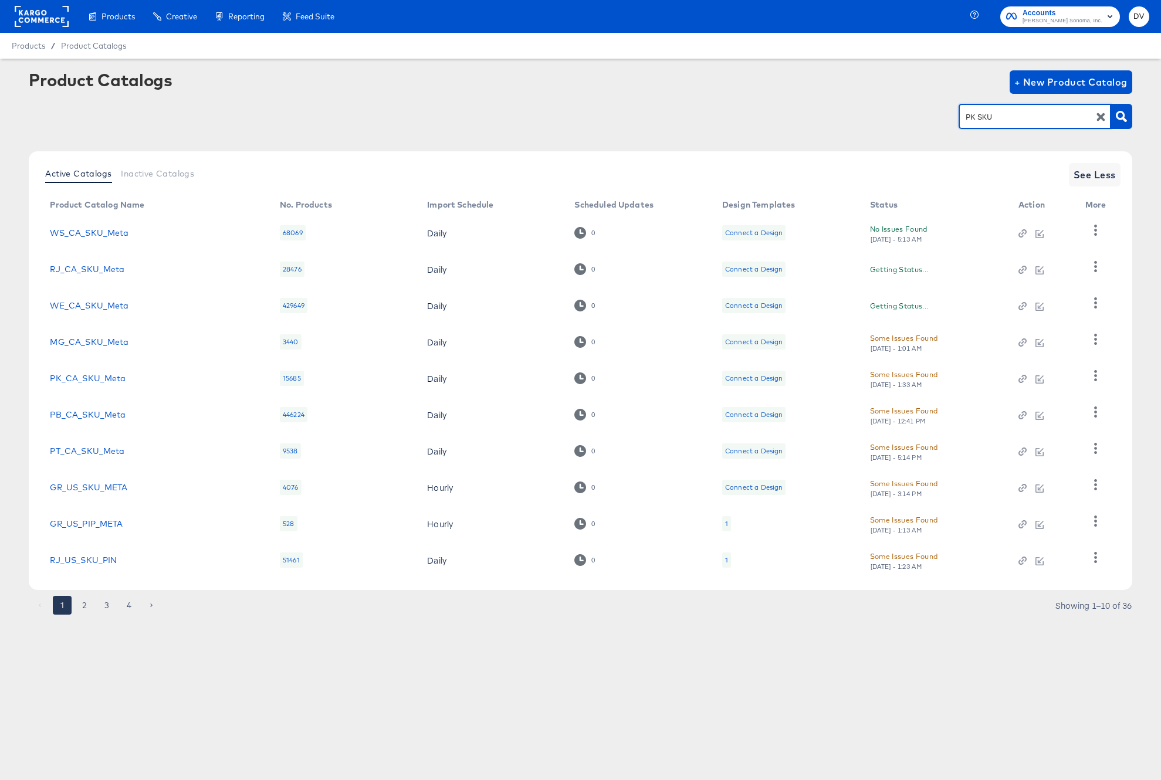
type input "PK SKU"
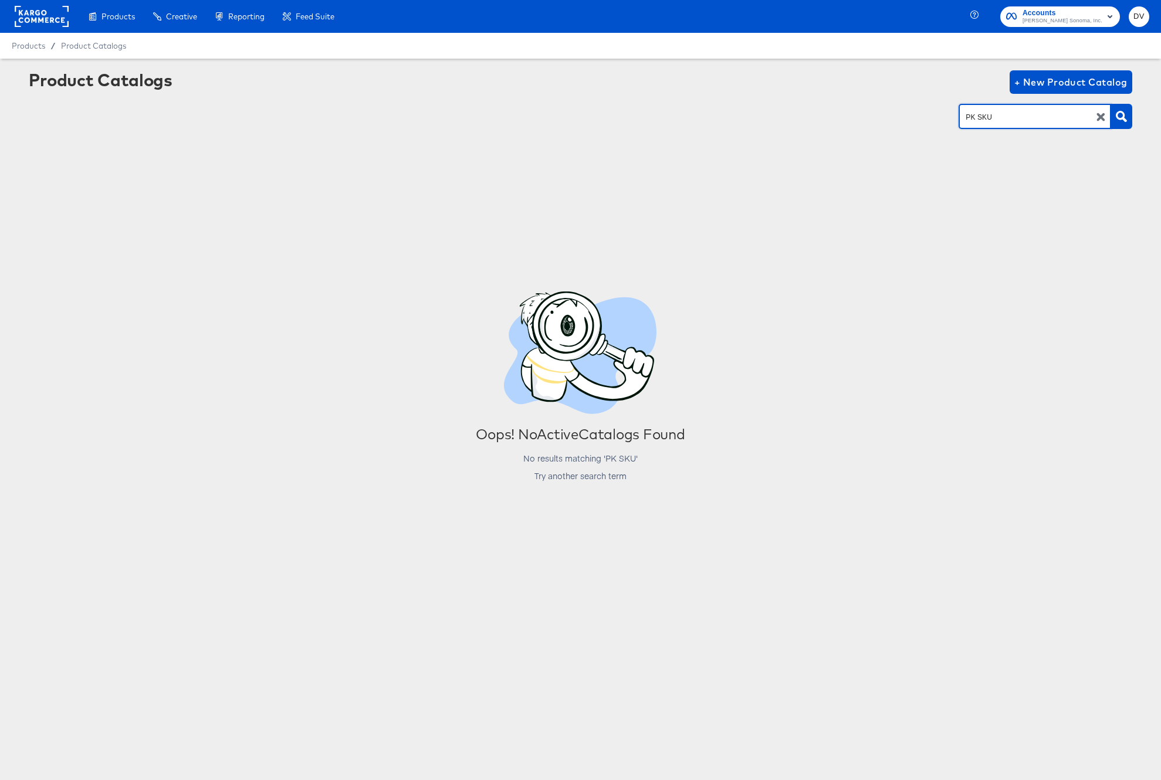
click at [1097, 114] on icon "button" at bounding box center [1101, 117] width 8 height 8
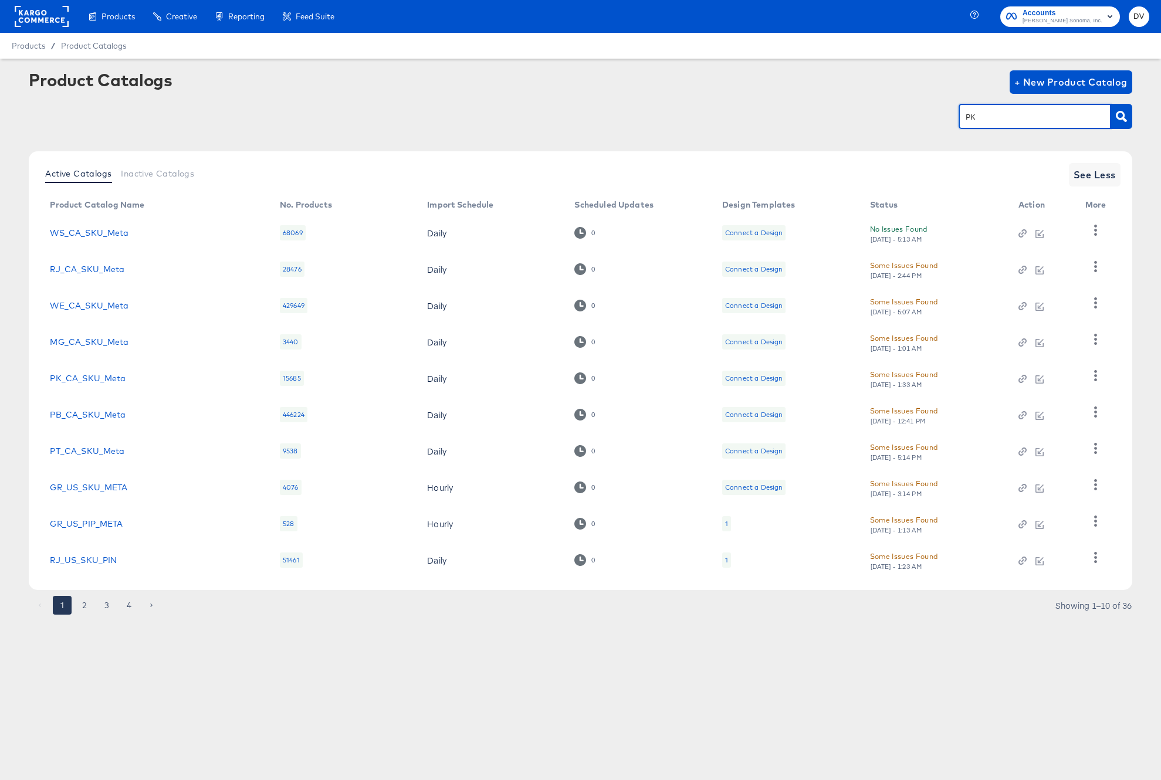
type input "PK"
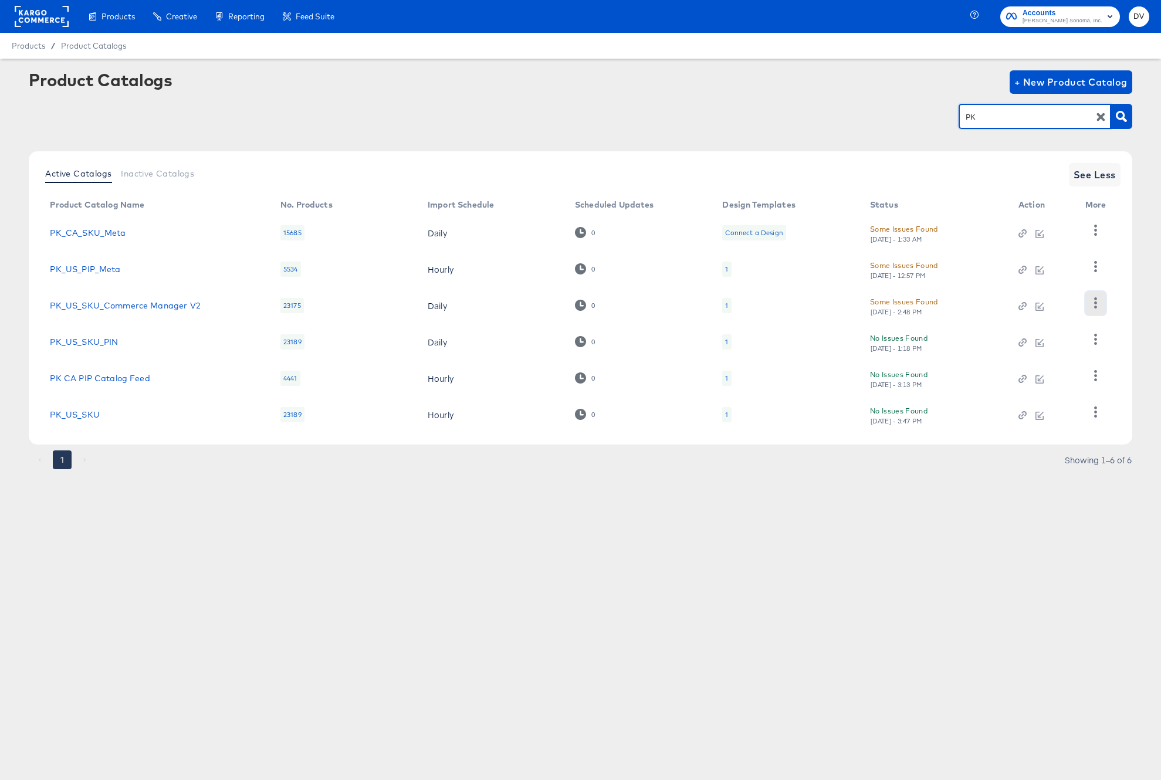
click at [1091, 304] on icon "button" at bounding box center [1095, 302] width 11 height 11
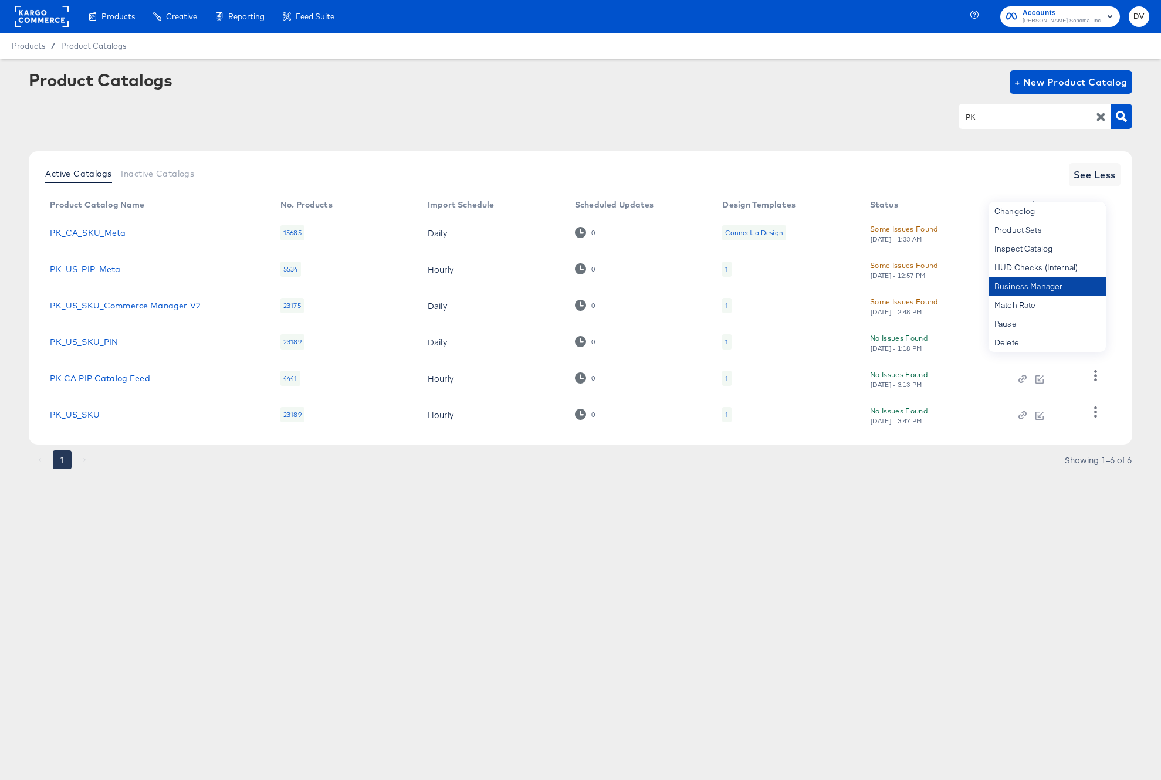
click at [1053, 284] on div "Business Manager" at bounding box center [1046, 286] width 117 height 19
click at [752, 595] on div "Products Products Product Catalogs Enhance Your Product Catalog, Map Them to Pu…" at bounding box center [580, 390] width 1161 height 780
click at [1090, 304] on icon "button" at bounding box center [1095, 302] width 11 height 11
click at [541, 480] on article "Product Catalogs + New Product Catalog PK Active Catalogs Inactive Catalogs See…" at bounding box center [580, 285] width 1161 height 452
click at [140, 301] on link "PK_US_SKU_Commerce Manager V2" at bounding box center [125, 305] width 150 height 9
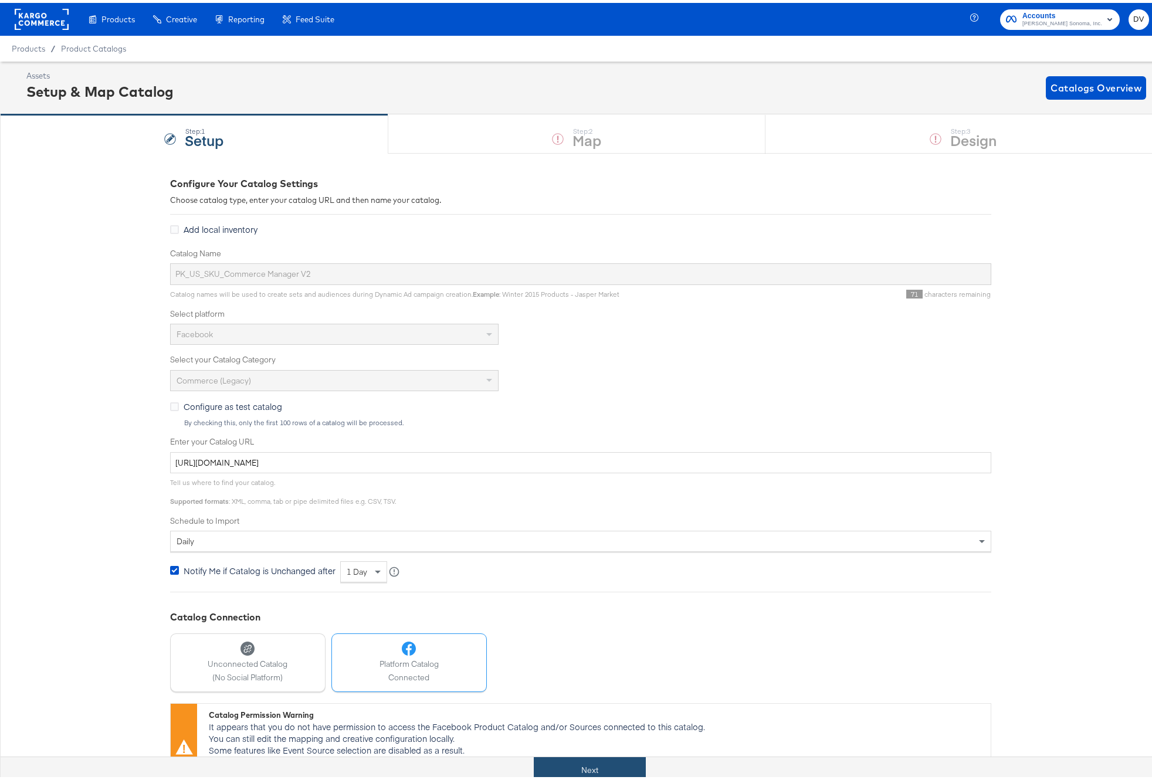
click at [623, 760] on button "Next" at bounding box center [590, 767] width 112 height 26
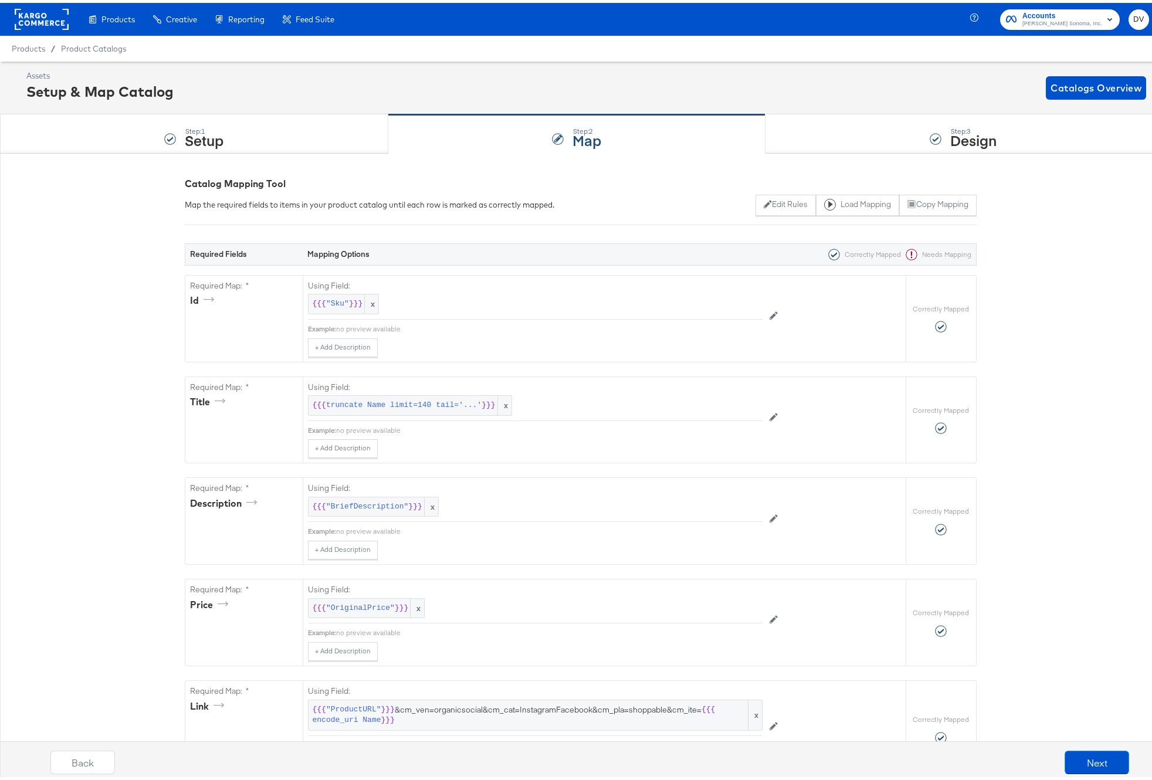
click at [825, 137] on div "Step: 3 Design" at bounding box center [962, 131] width 395 height 39
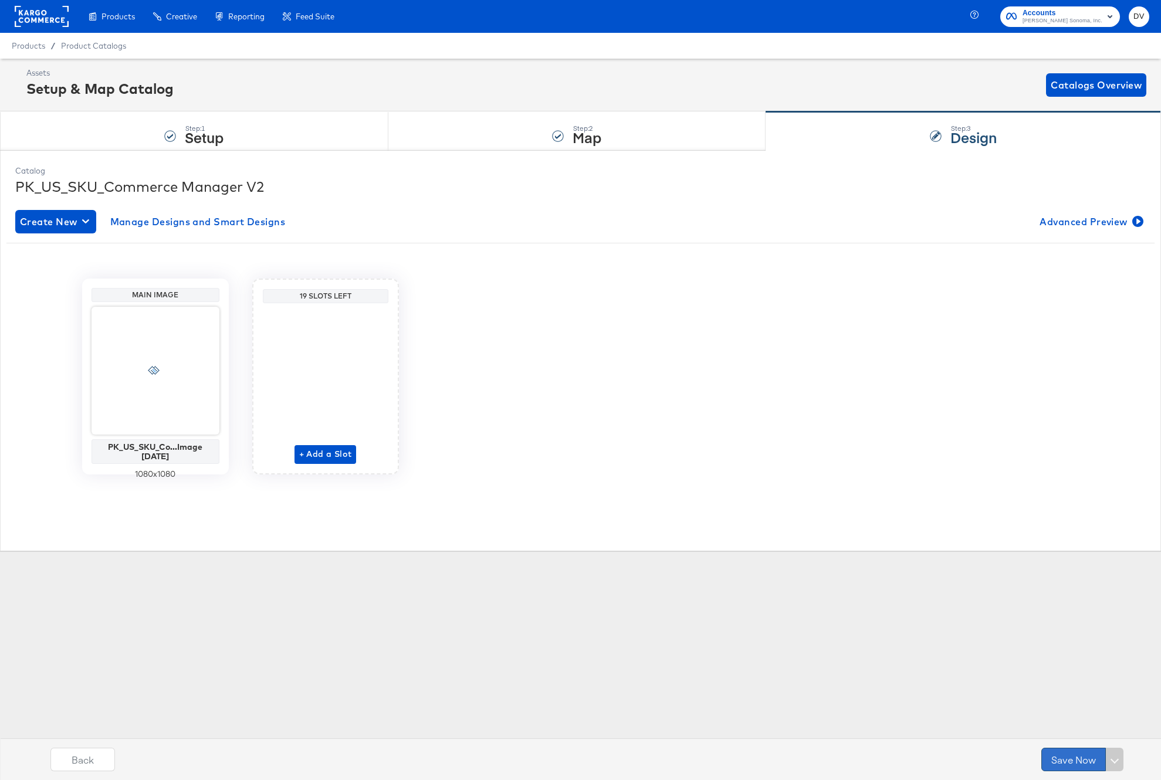
click at [1065, 752] on button "Save Now" at bounding box center [1073, 759] width 65 height 23
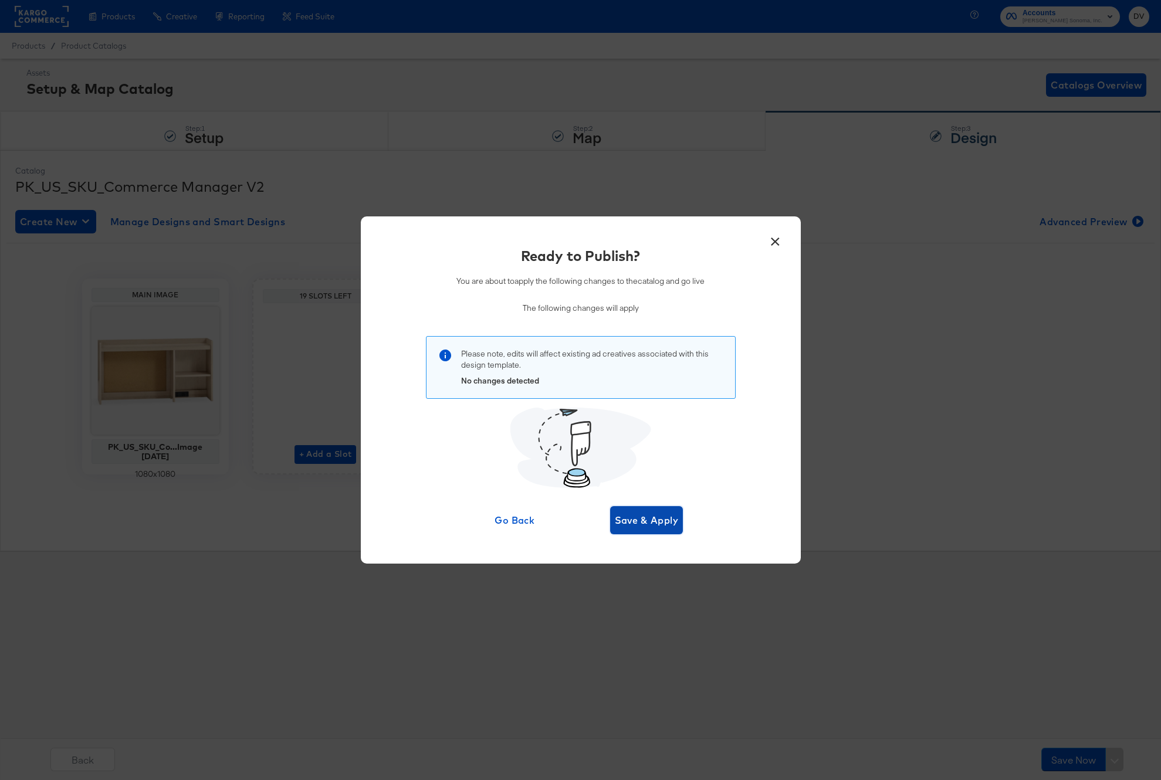
click at [631, 514] on span "Save & Apply" at bounding box center [647, 520] width 64 height 16
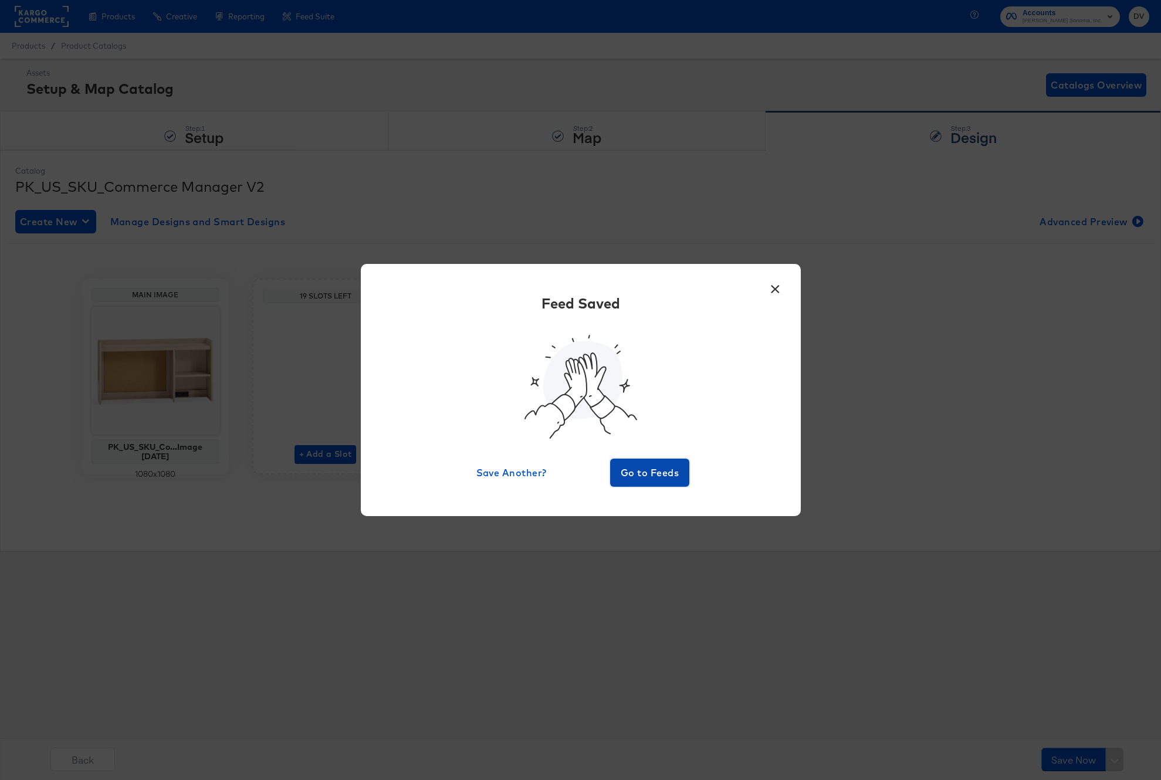
click at [643, 473] on span "Go to Feeds" at bounding box center [650, 473] width 70 height 16
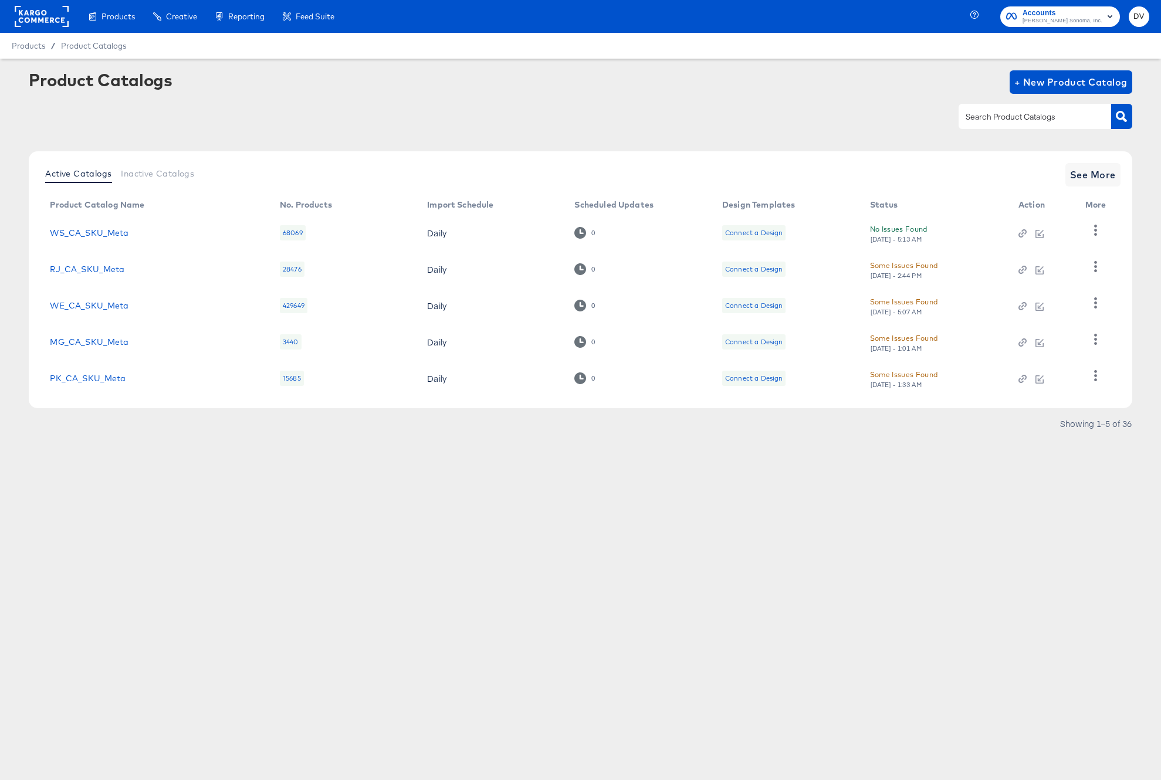
click at [987, 110] on input "text" at bounding box center [1025, 116] width 125 height 13
type input "PK"
click at [1090, 299] on icon "button" at bounding box center [1095, 302] width 11 height 11
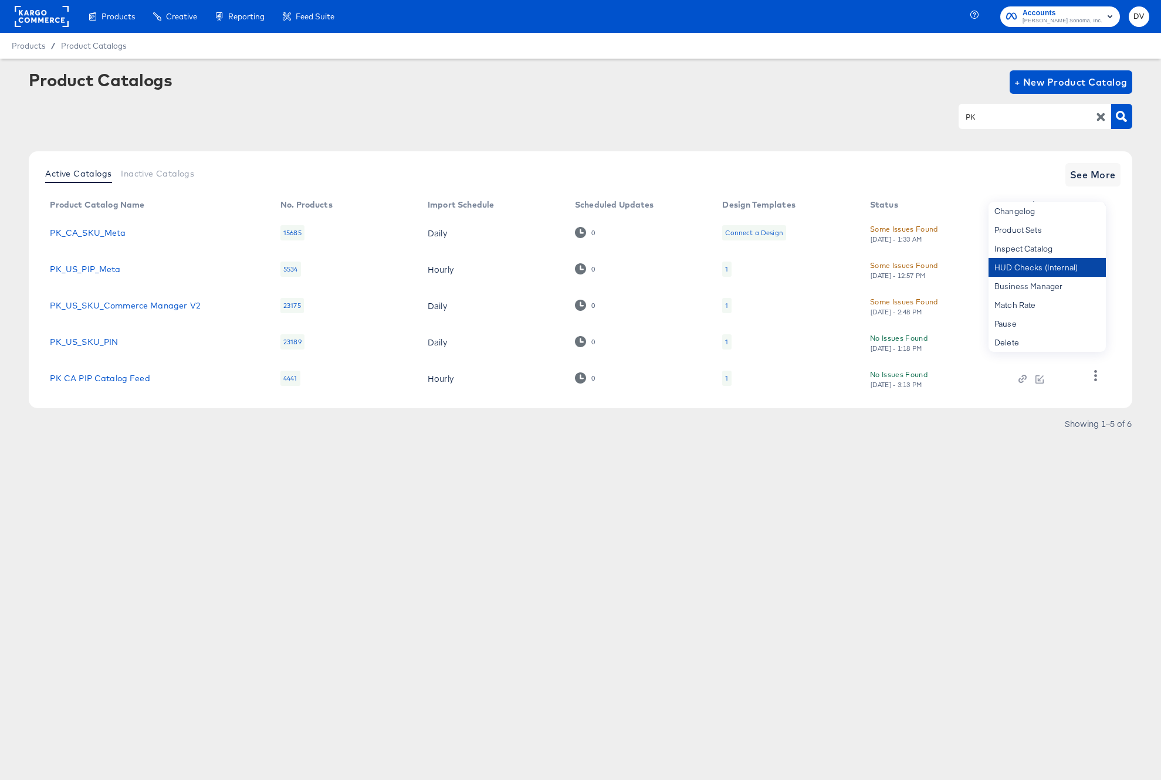
click at [1043, 274] on div "HUD Checks (Internal)" at bounding box center [1046, 267] width 117 height 19
click at [16, 15] on rect at bounding box center [42, 16] width 54 height 21
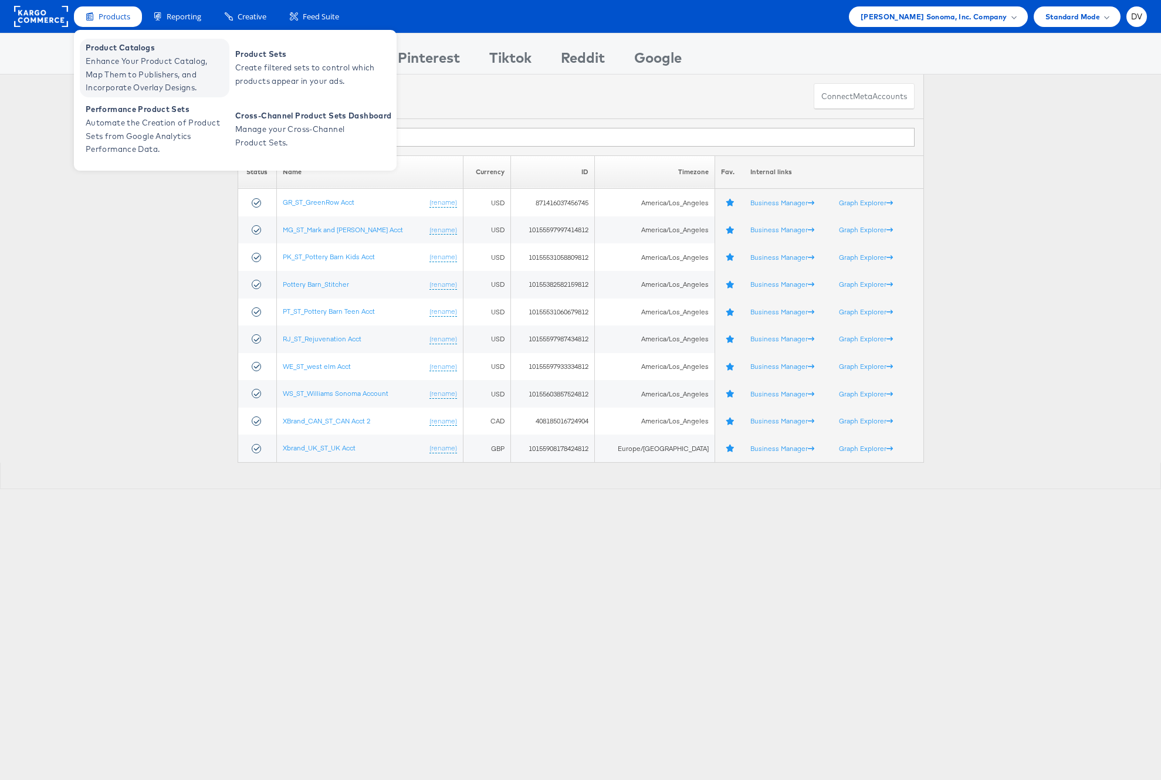
click at [111, 50] on span "Product Catalogs" at bounding box center [156, 47] width 141 height 13
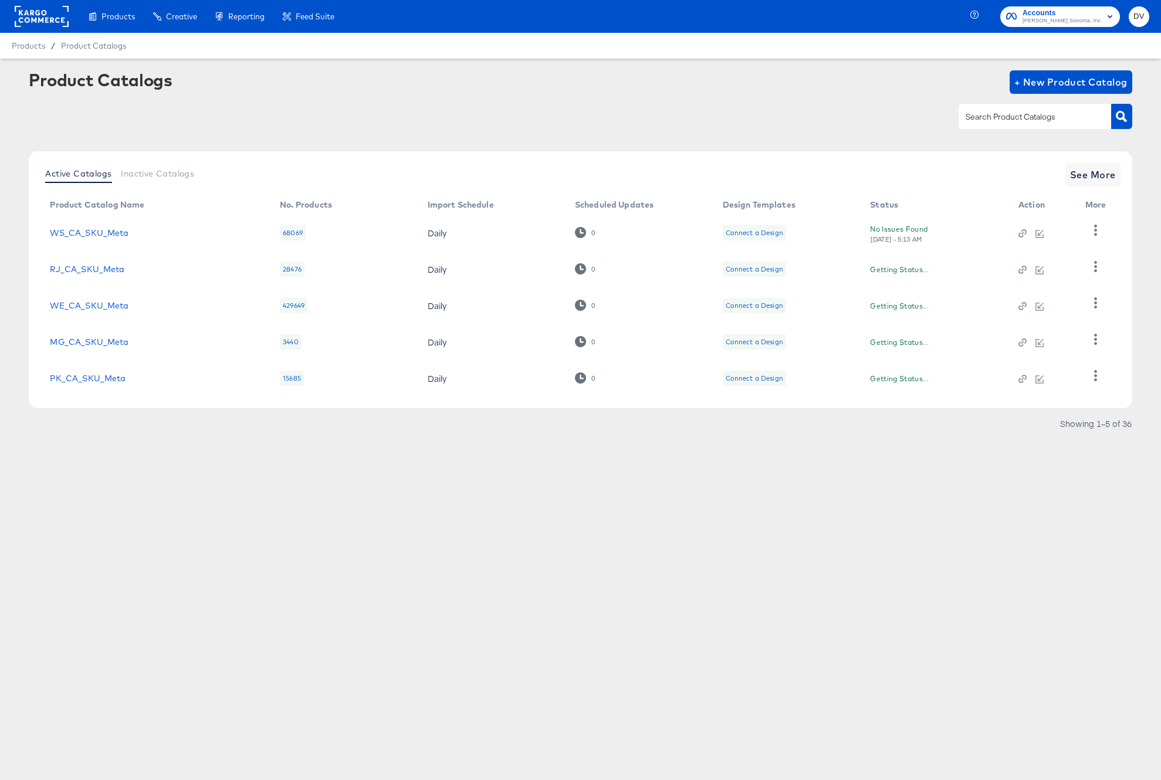
click at [986, 119] on input "text" at bounding box center [1025, 116] width 125 height 13
type input "PK"
click at [1097, 306] on icon "button" at bounding box center [1095, 302] width 11 height 11
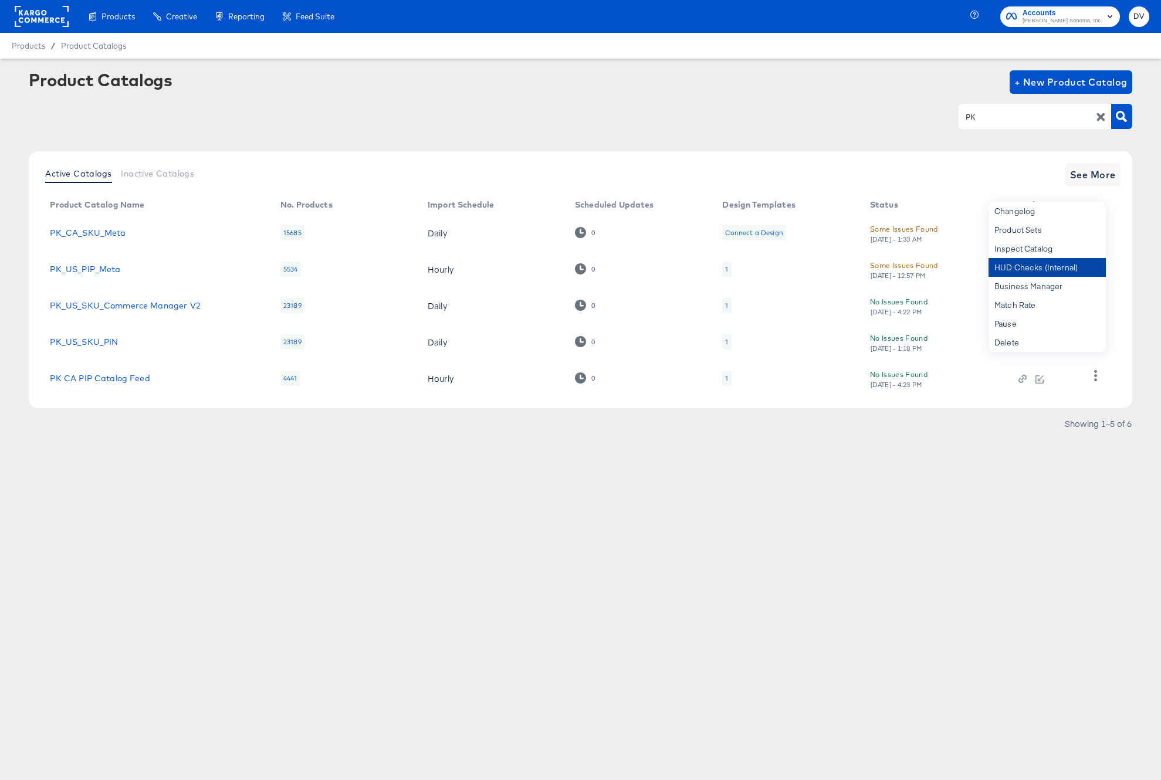
click at [1053, 269] on div "HUD Checks (Internal)" at bounding box center [1046, 267] width 117 height 19
click at [518, 79] on div "Product Catalogs + New Product Catalog" at bounding box center [580, 81] width 1103 height 23
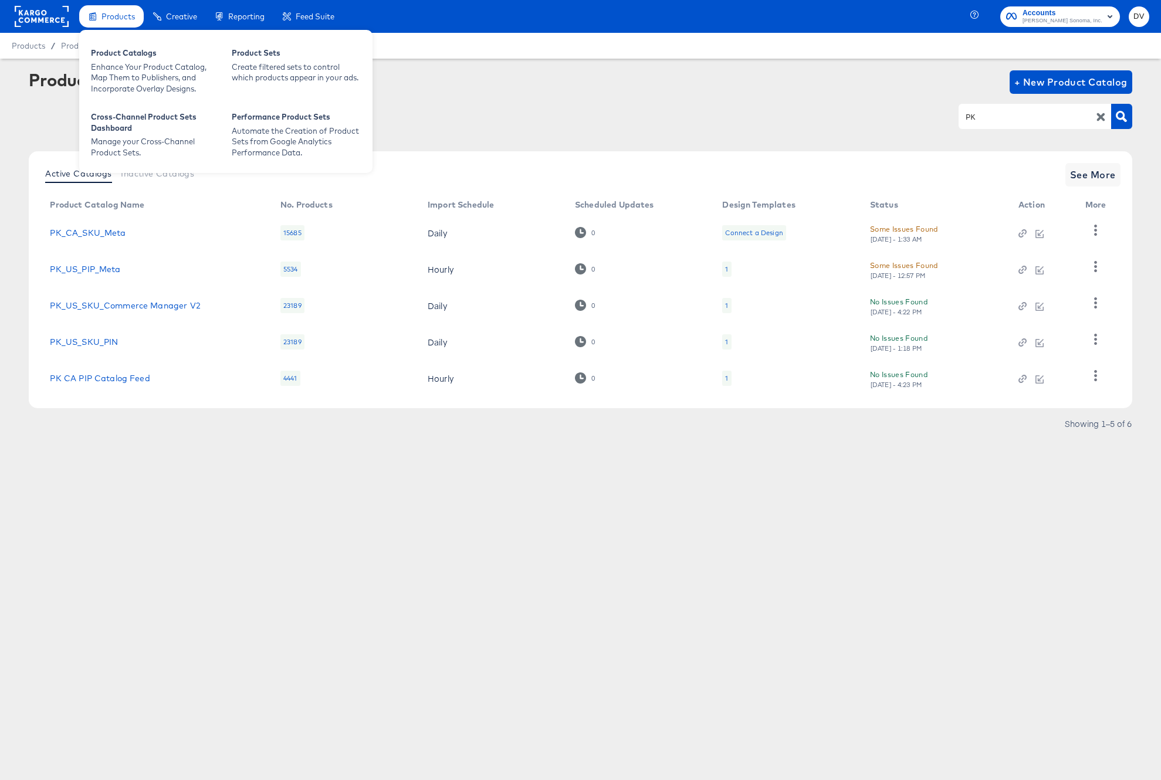
click at [116, 21] on div "Products" at bounding box center [117, 16] width 33 height 11
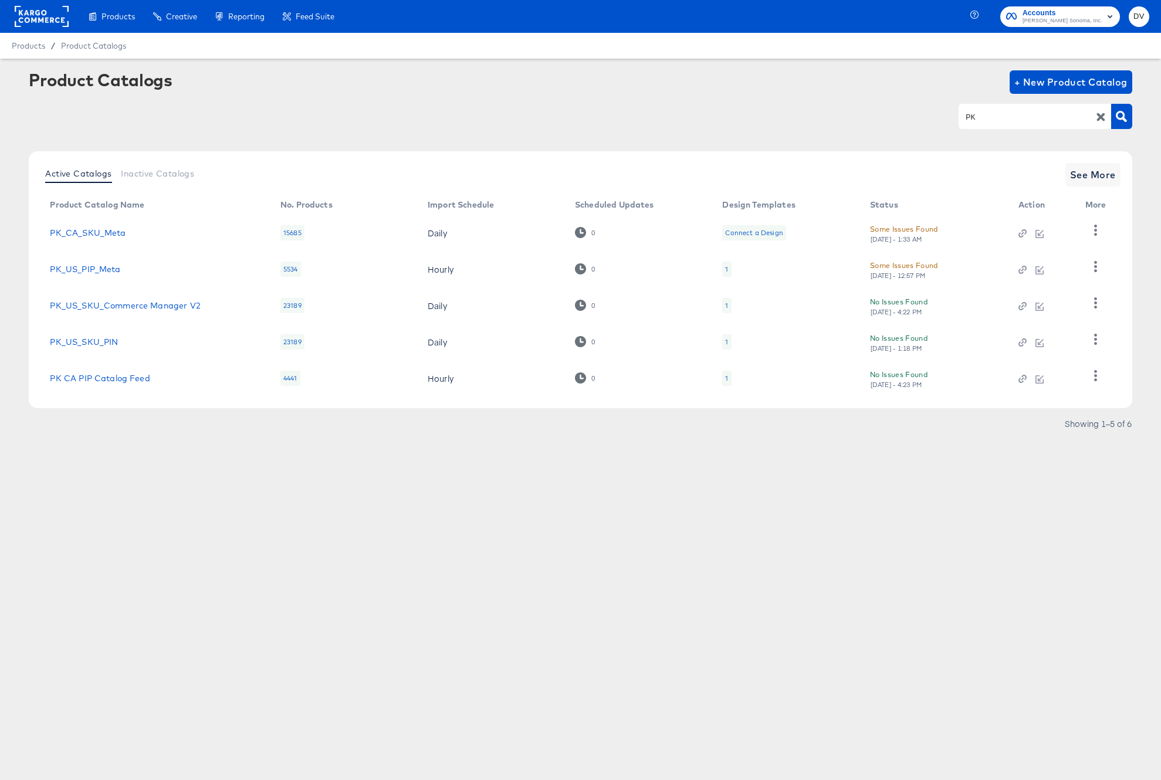
click at [1035, 121] on input "PK" at bounding box center [1025, 116] width 125 height 13
click at [1117, 116] on icon "button" at bounding box center [1121, 116] width 11 height 11
click at [1103, 121] on icon "button" at bounding box center [1100, 116] width 11 height 11
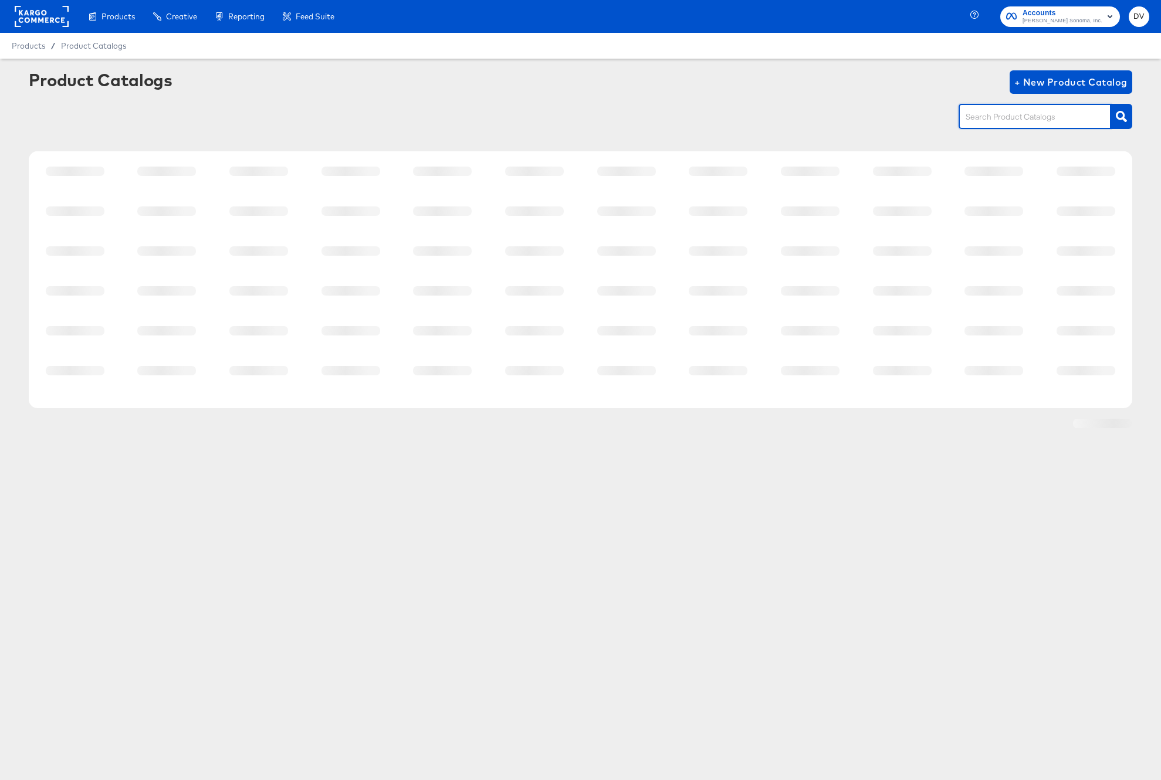
click at [1056, 121] on input "text" at bounding box center [1025, 116] width 125 height 13
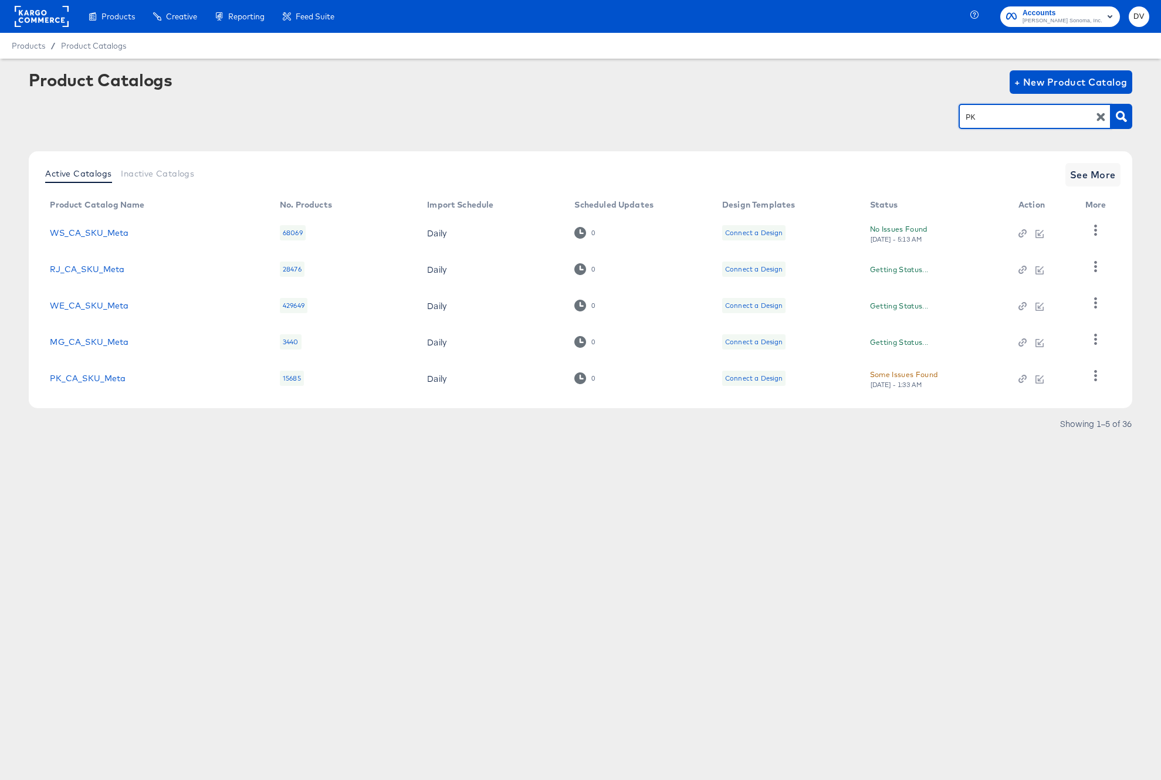
type input "PK"
